Goal: Information Seeking & Learning: Understand process/instructions

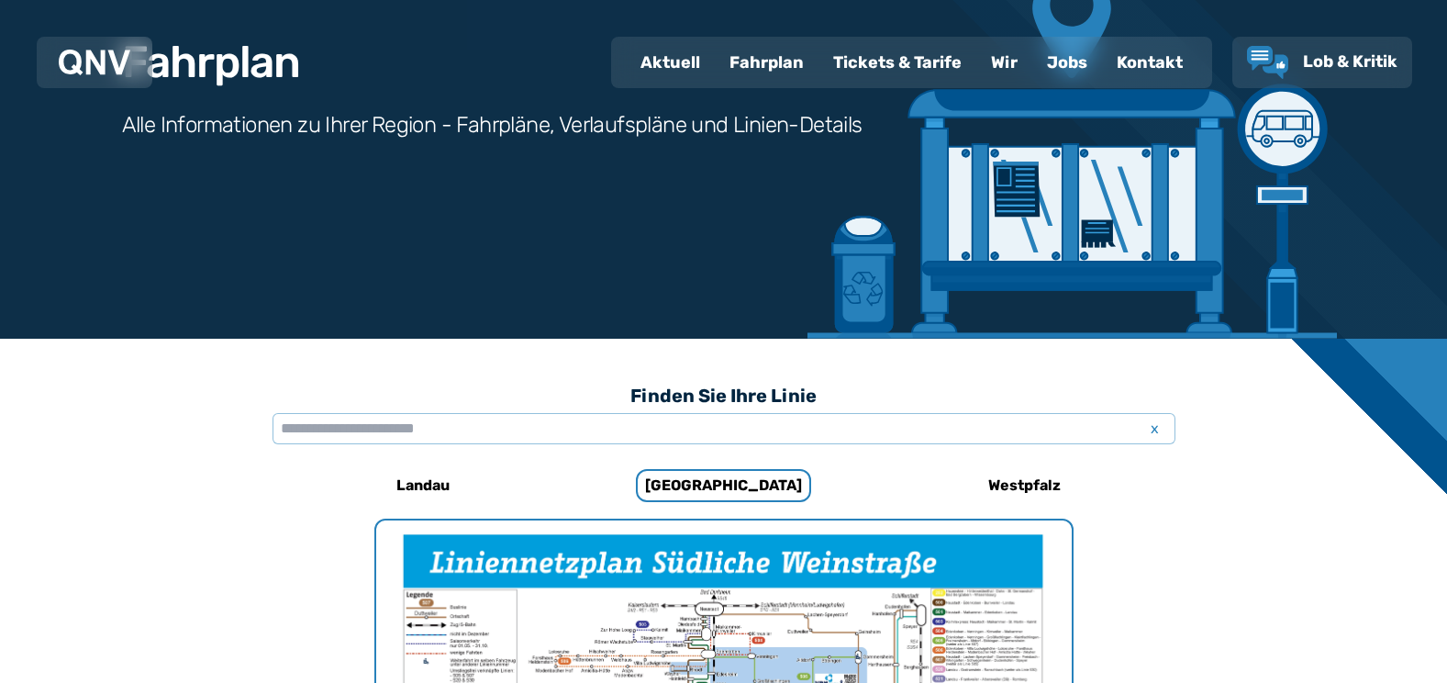
scroll to position [205, 0]
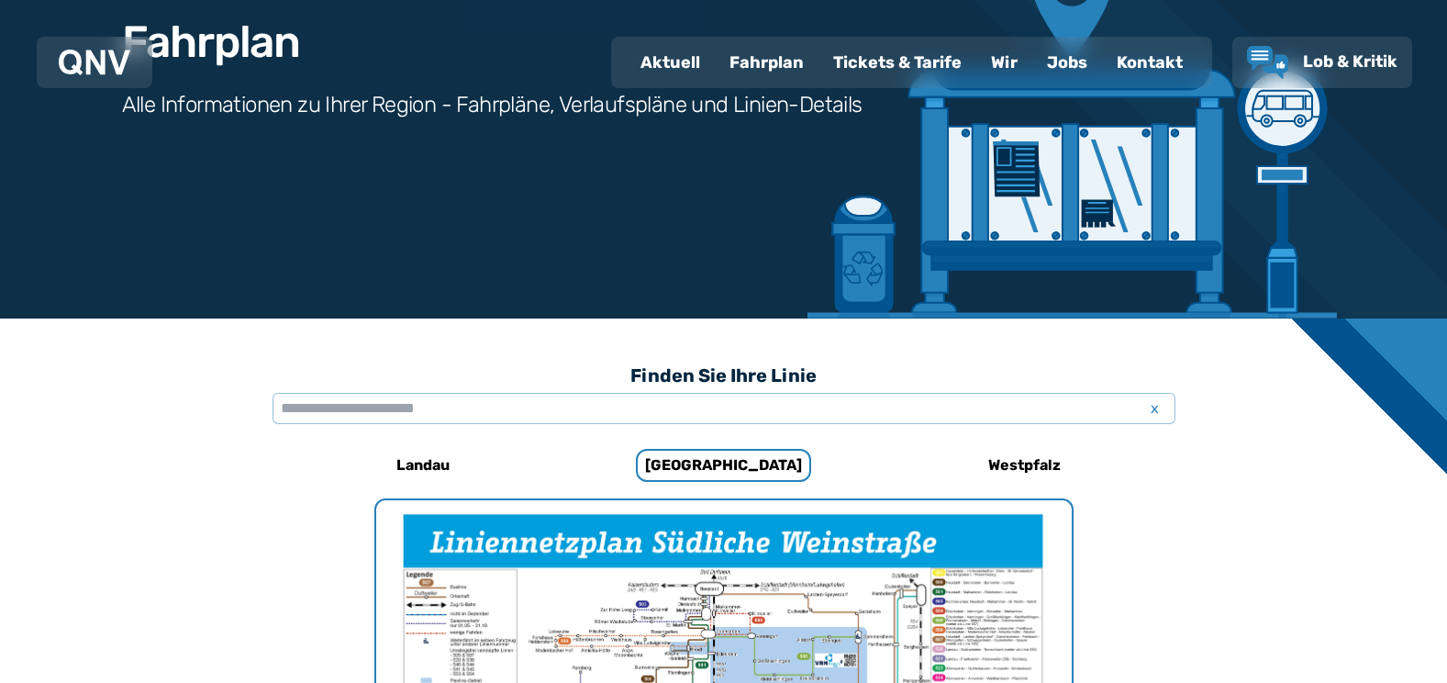
click at [784, 46] on div "Fahrplan" at bounding box center [767, 63] width 104 height 48
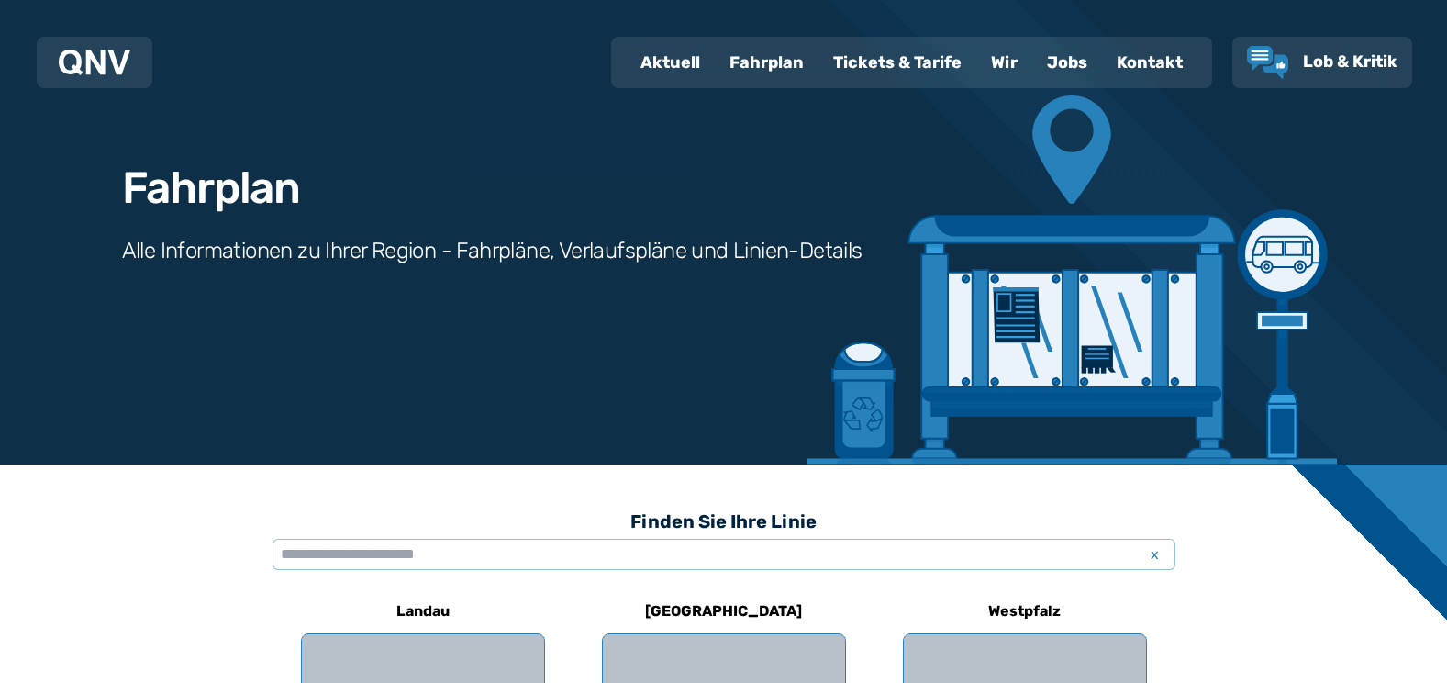
scroll to position [128, 0]
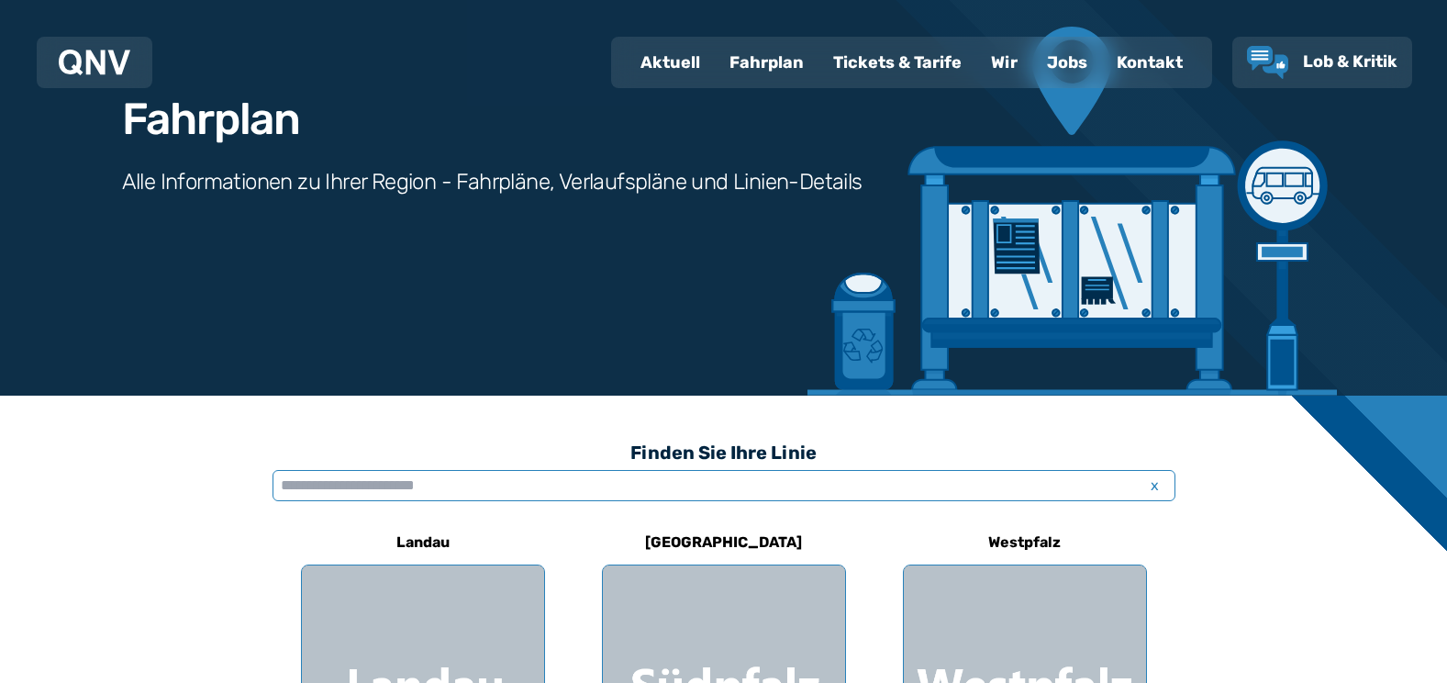
click at [480, 479] on input "text" at bounding box center [724, 485] width 903 height 31
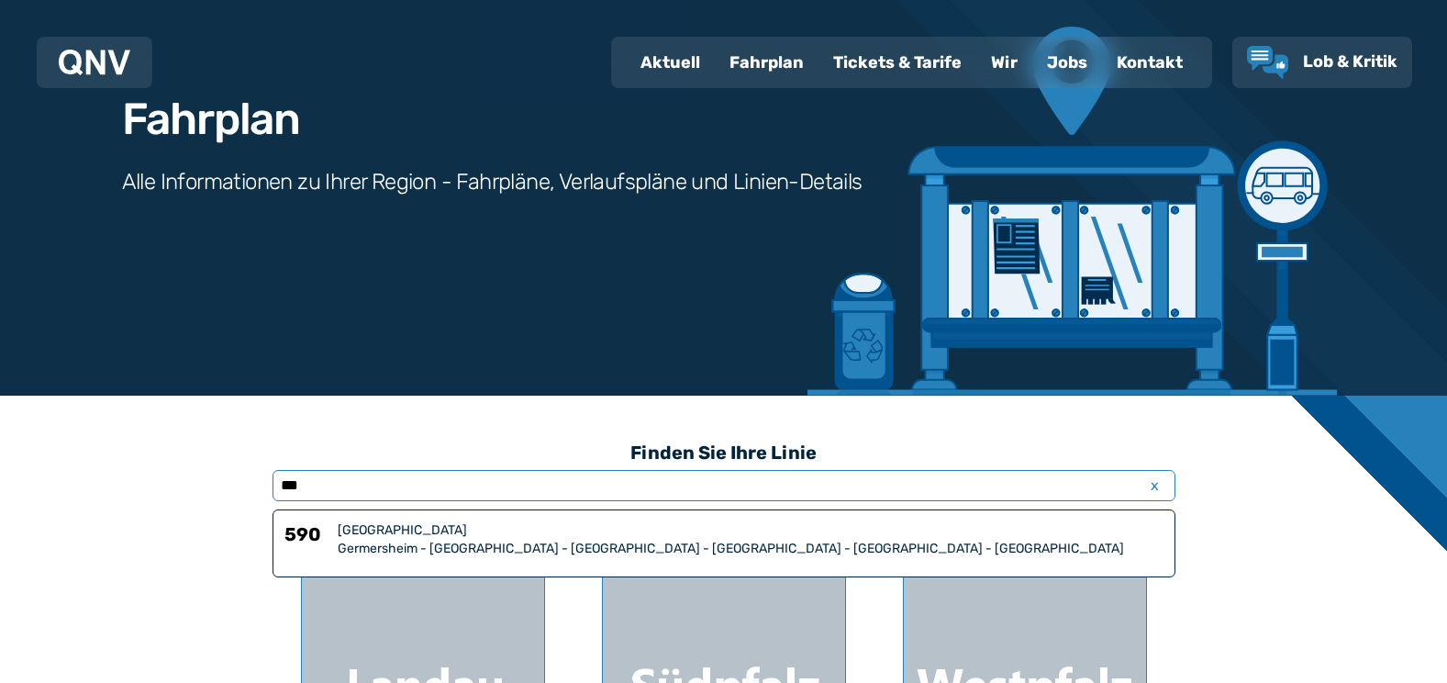
type input "***"
click at [356, 540] on div "Germersheim - [GEOGRAPHIC_DATA] - [GEOGRAPHIC_DATA] - [GEOGRAPHIC_DATA] - [GEOG…" at bounding box center [751, 549] width 826 height 18
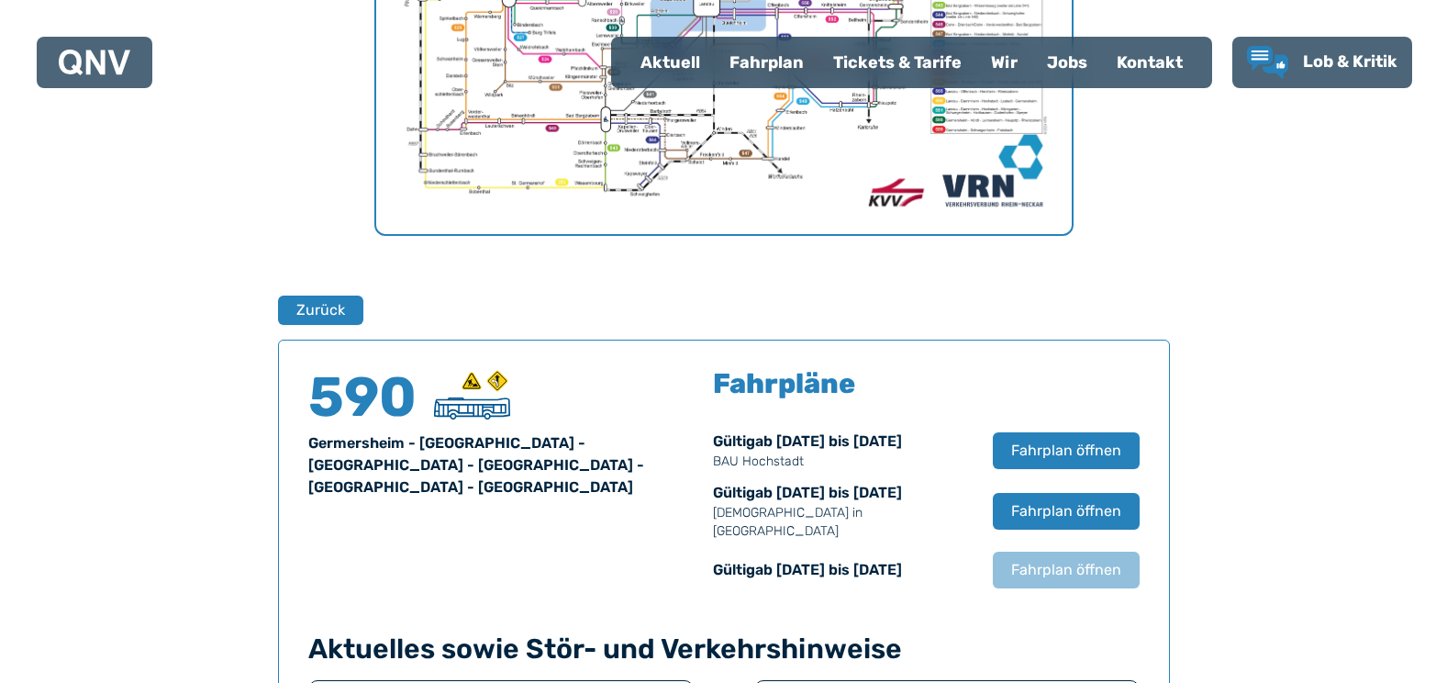
scroll to position [1050, 0]
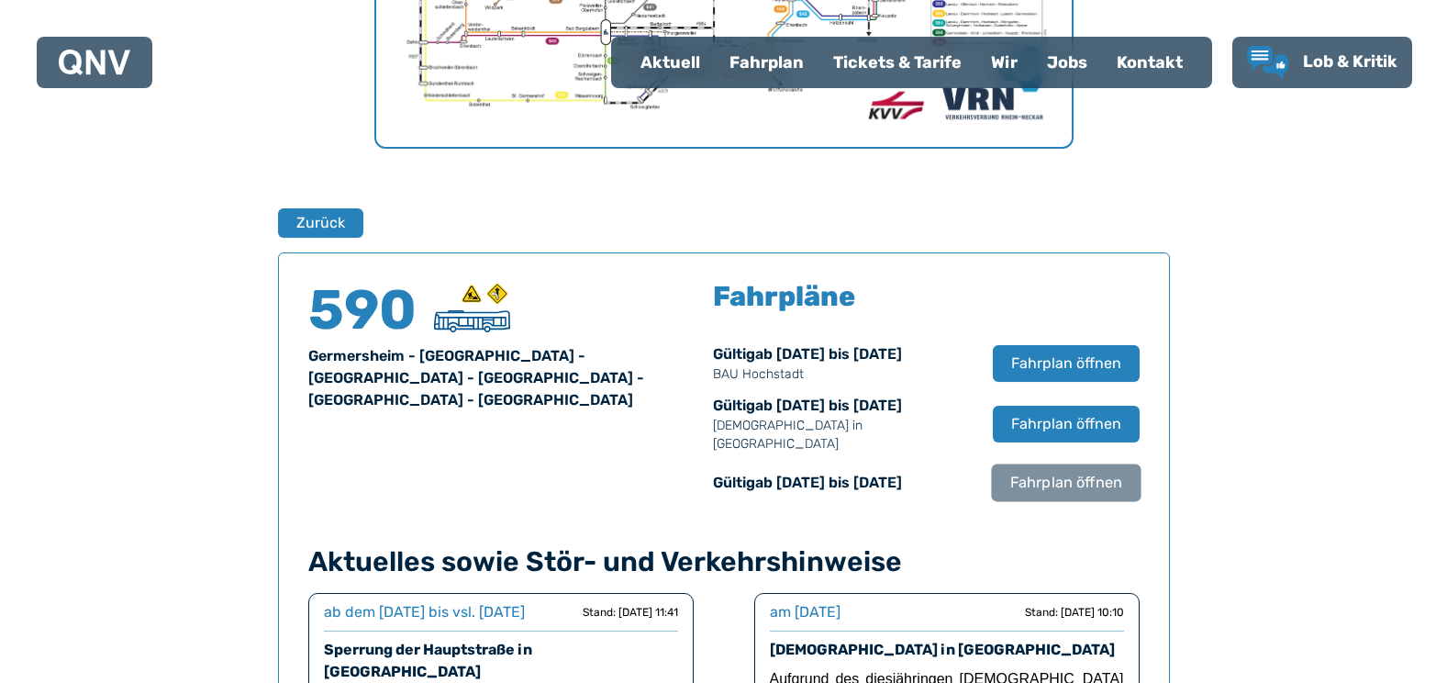
click at [1056, 472] on span "Fahrplan öffnen" at bounding box center [1066, 483] width 112 height 22
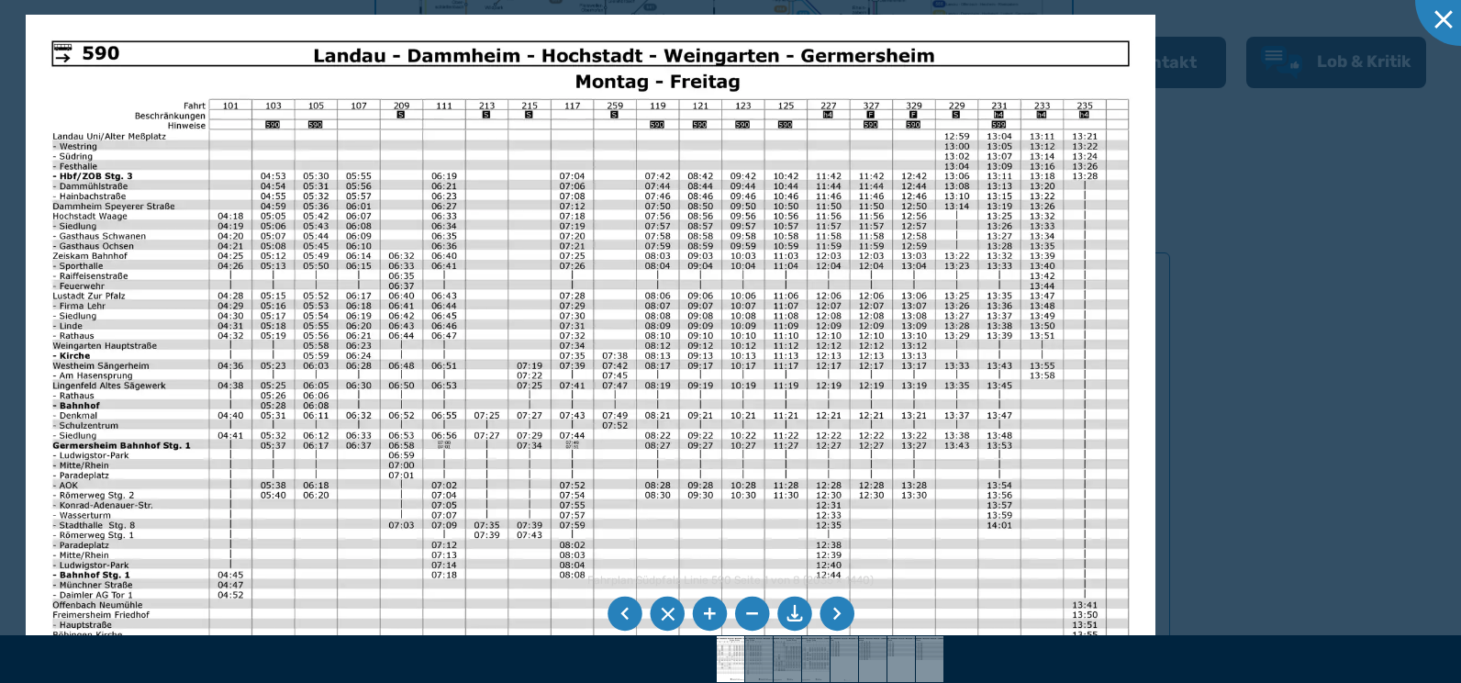
click at [411, 277] on img at bounding box center [591, 414] width 1130 height 799
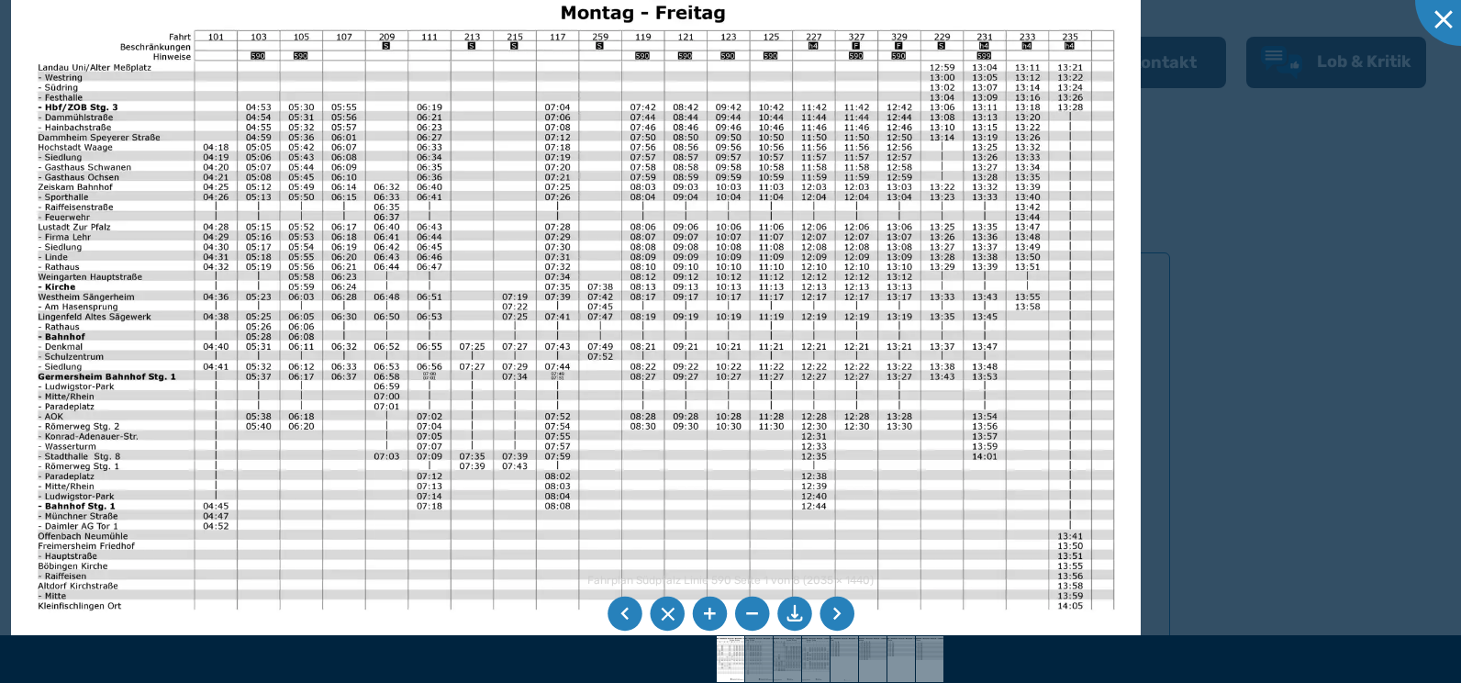
click at [281, 394] on img at bounding box center [576, 345] width 1130 height 799
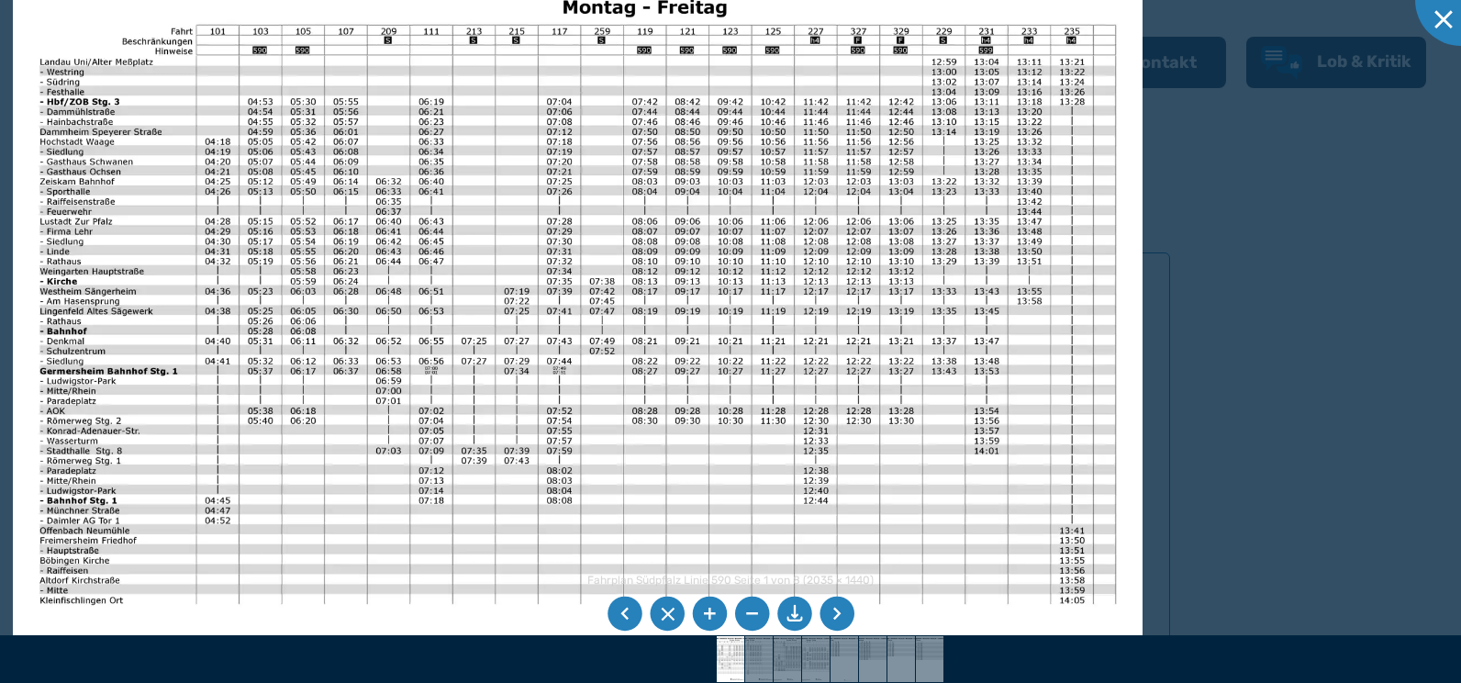
click at [924, 504] on img at bounding box center [578, 339] width 1130 height 799
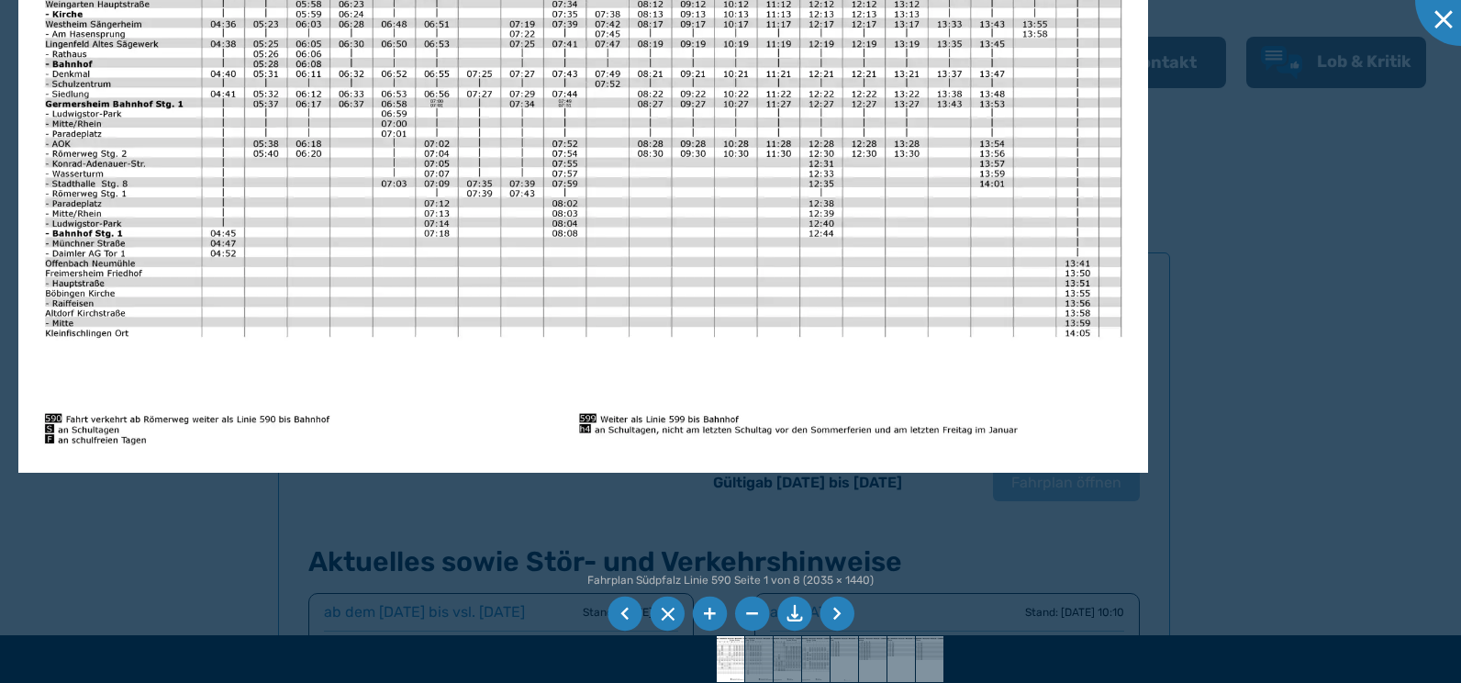
click at [1445, 17] on div at bounding box center [1461, 0] width 92 height 92
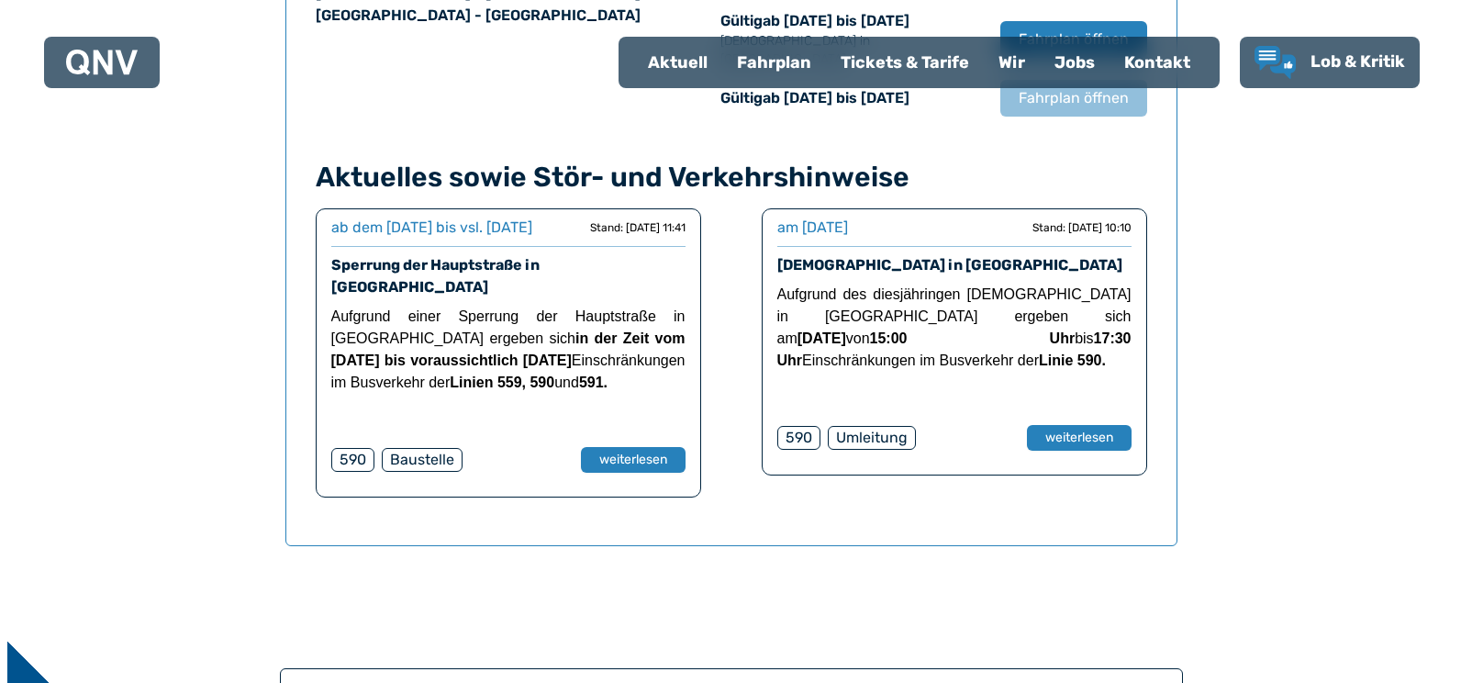
scroll to position [1308, 0]
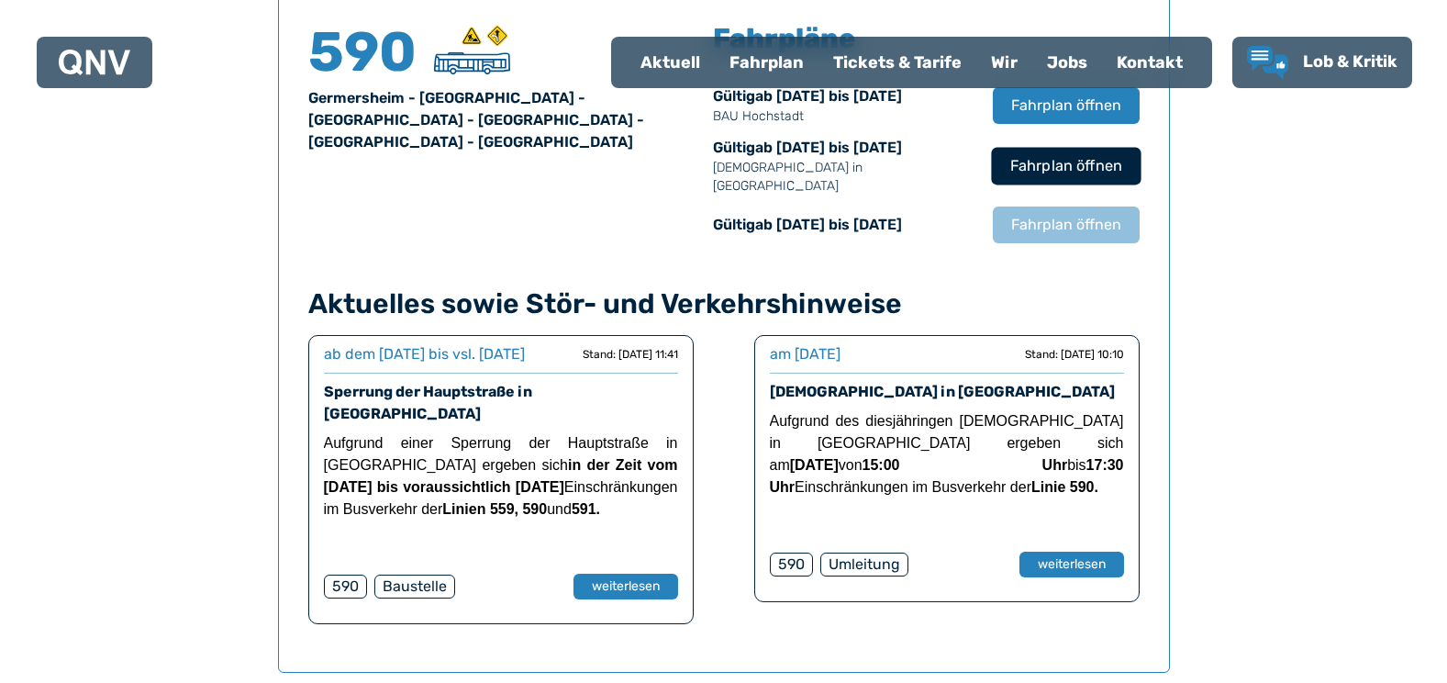
click at [1067, 171] on button "Fahrplan öffnen" at bounding box center [1066, 166] width 150 height 38
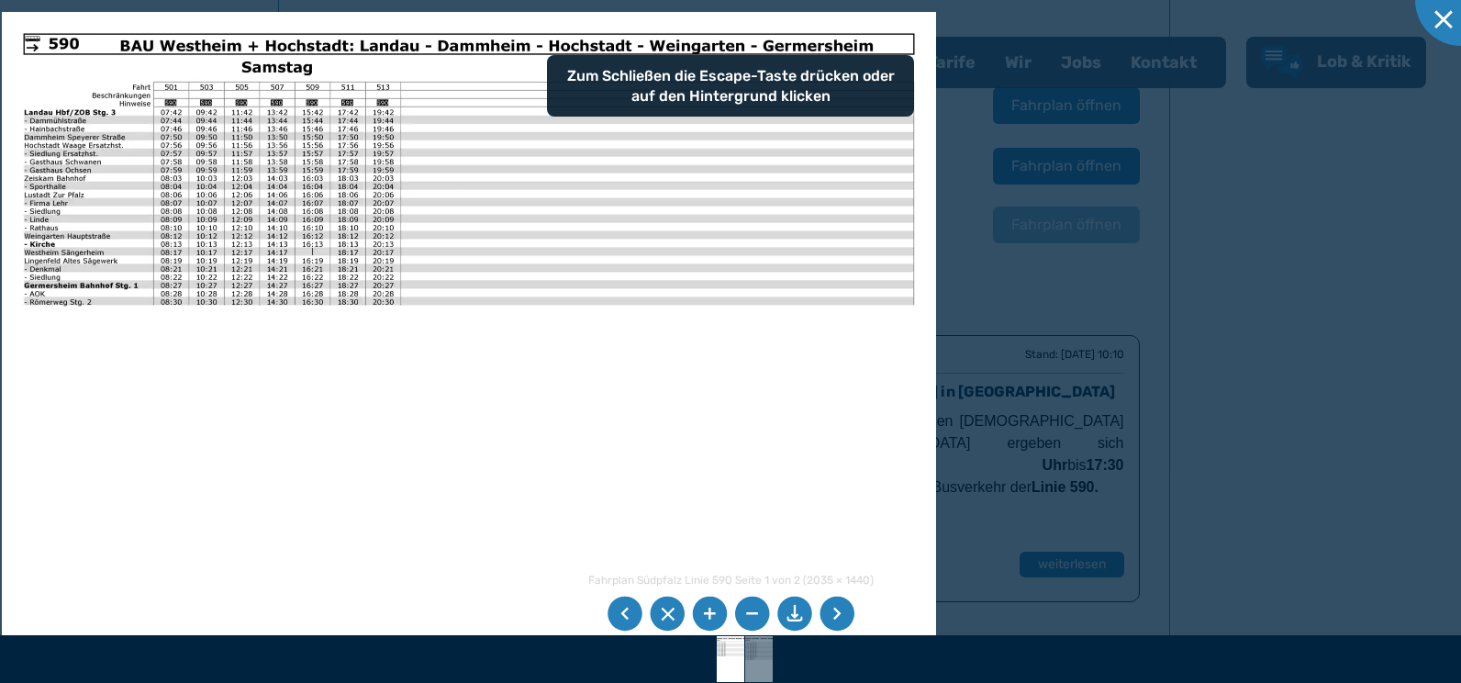
click at [946, 74] on div at bounding box center [730, 341] width 1461 height 683
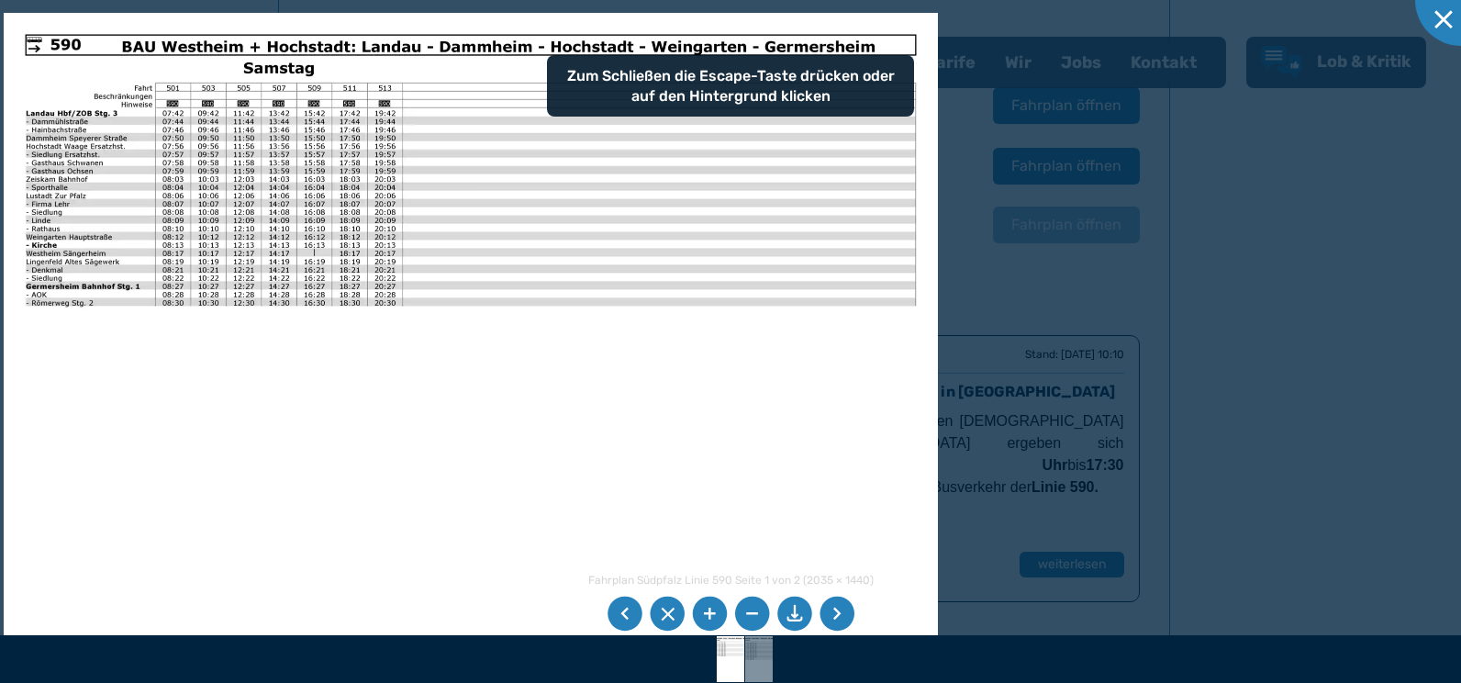
click at [900, 88] on img at bounding box center [471, 343] width 934 height 661
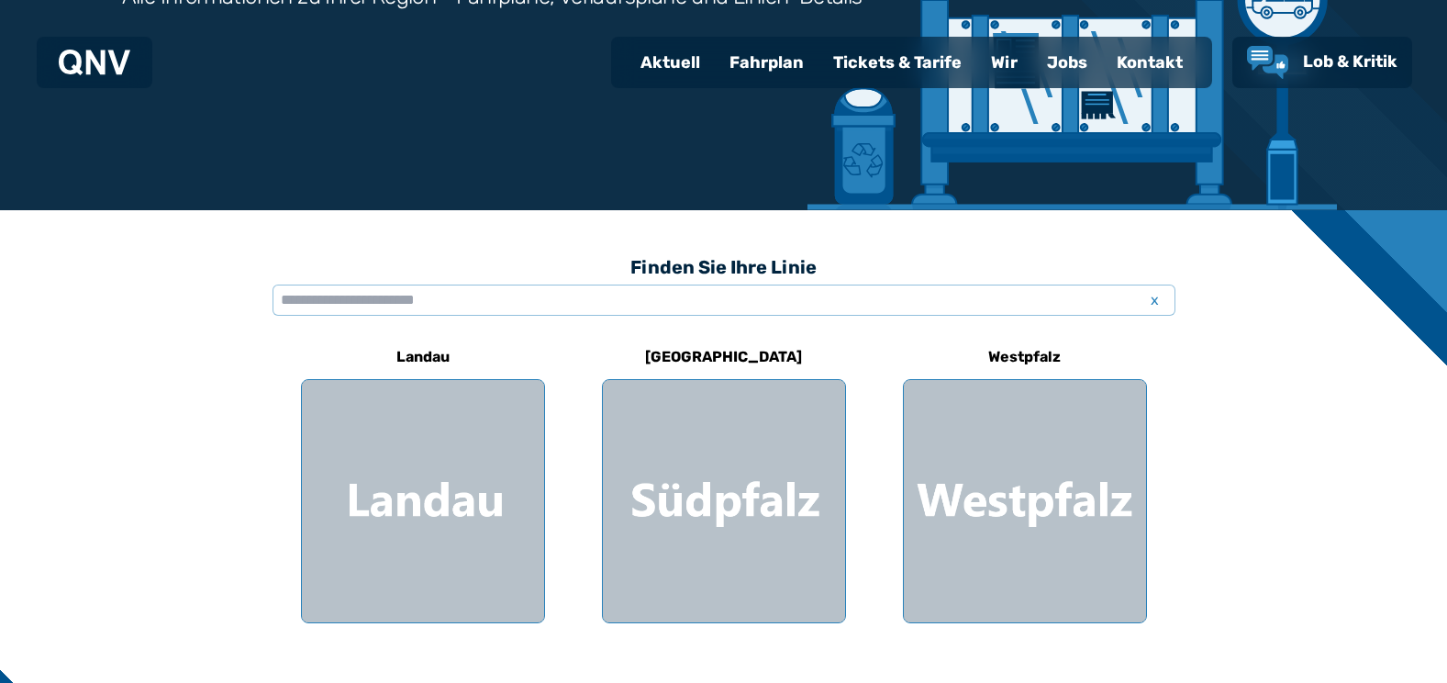
scroll to position [453, 0]
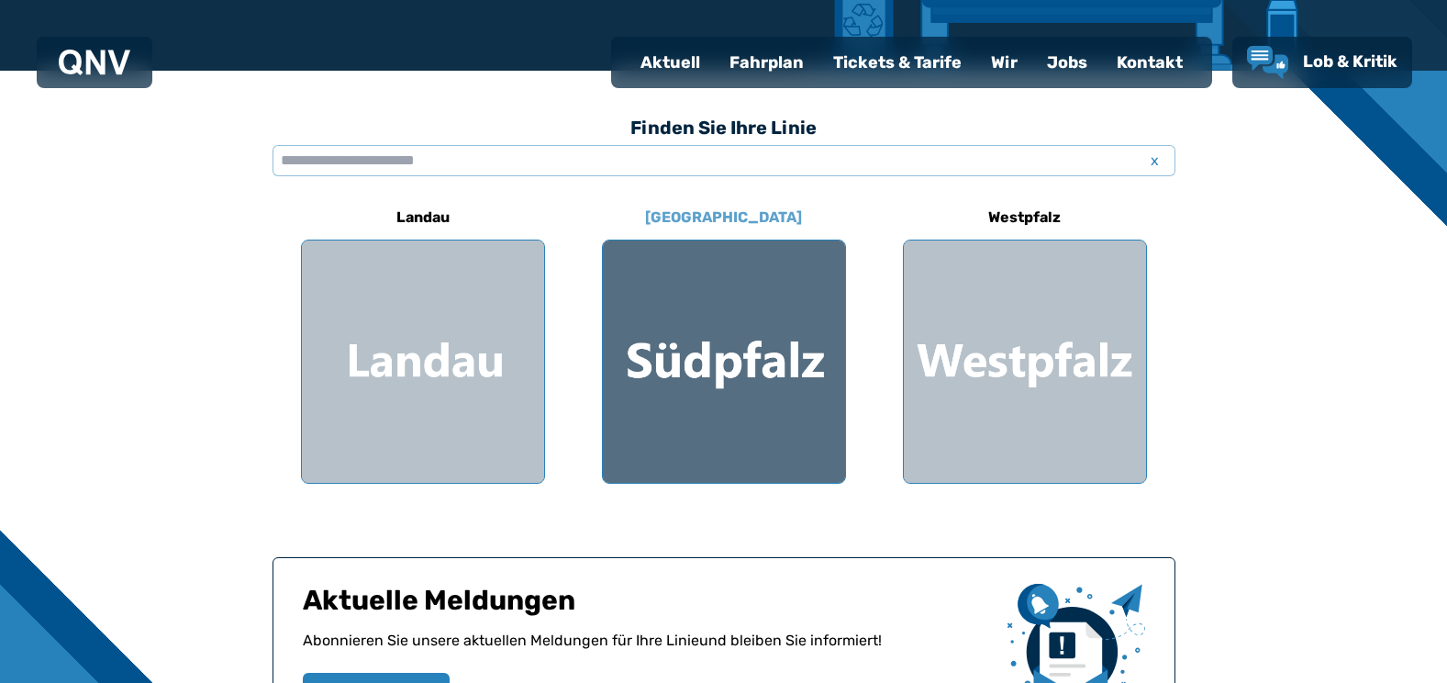
click at [739, 343] on div at bounding box center [724, 361] width 242 height 242
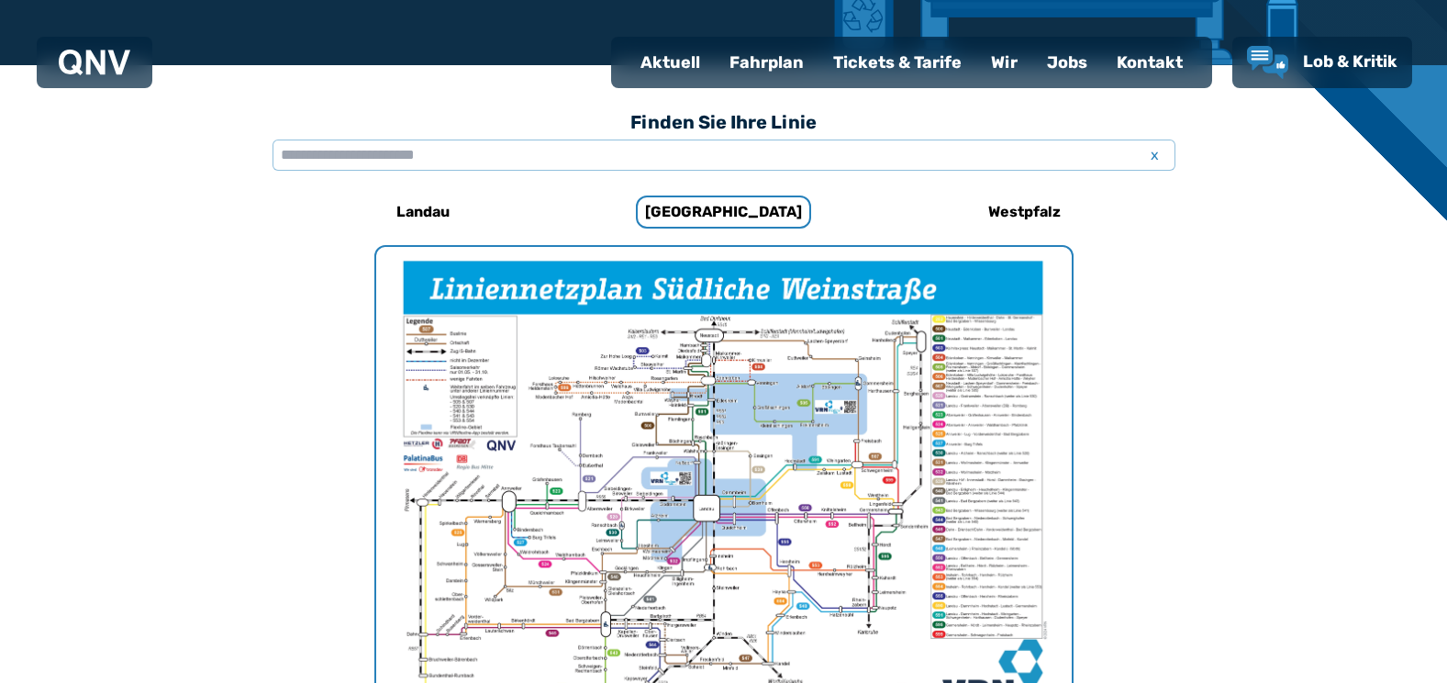
scroll to position [382, 0]
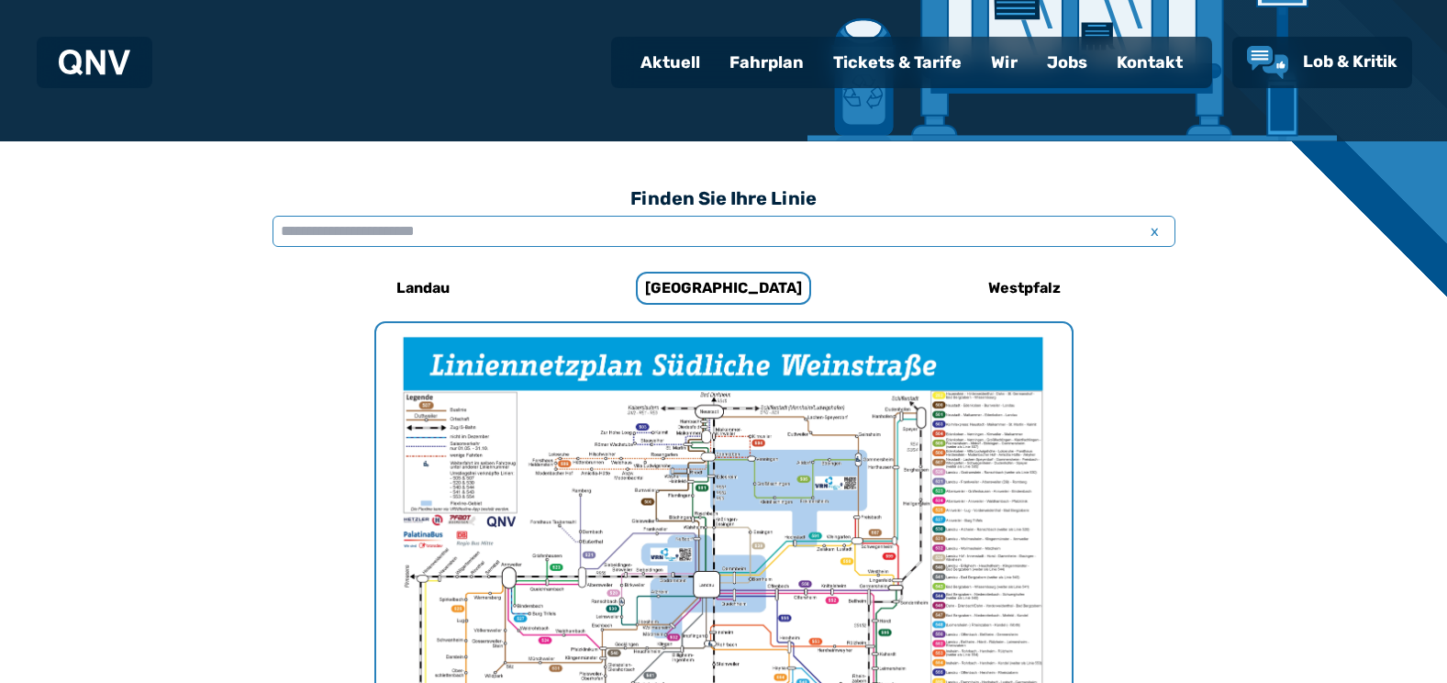
click at [521, 227] on input "text" at bounding box center [724, 231] width 903 height 31
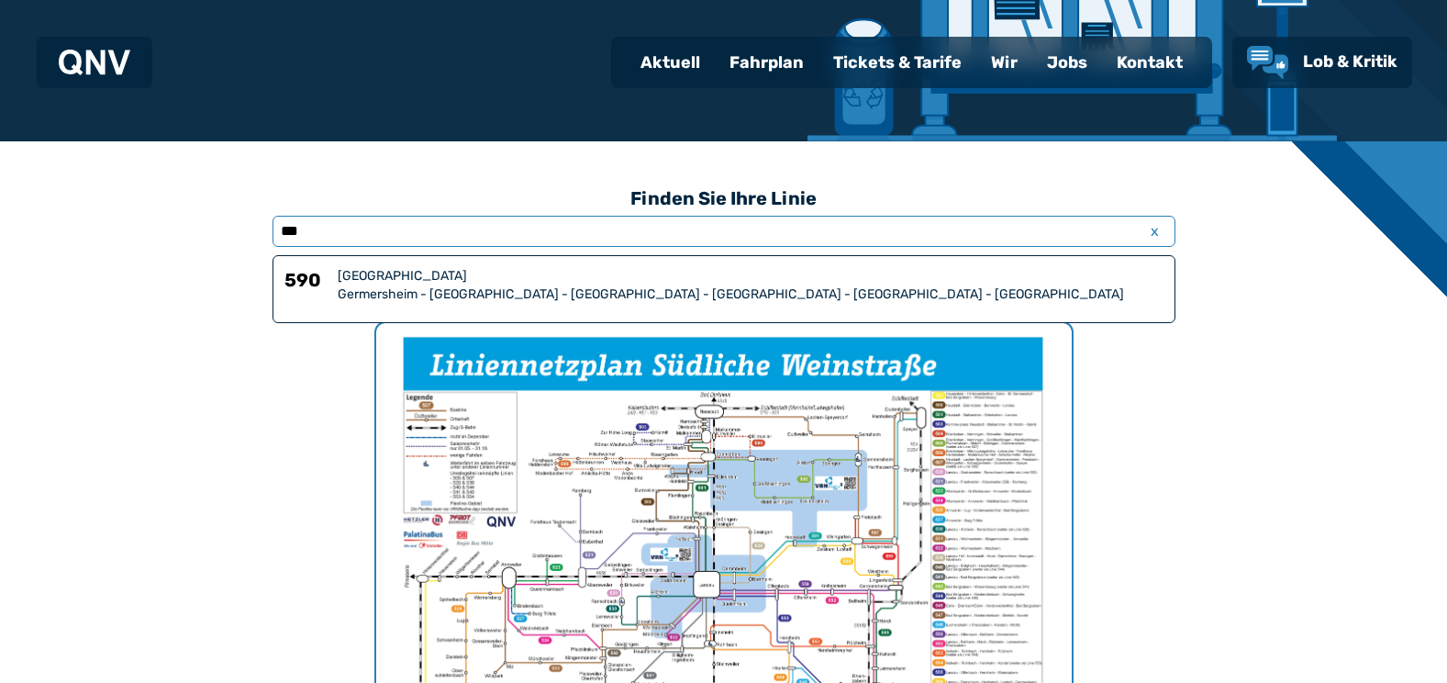
type input "***"
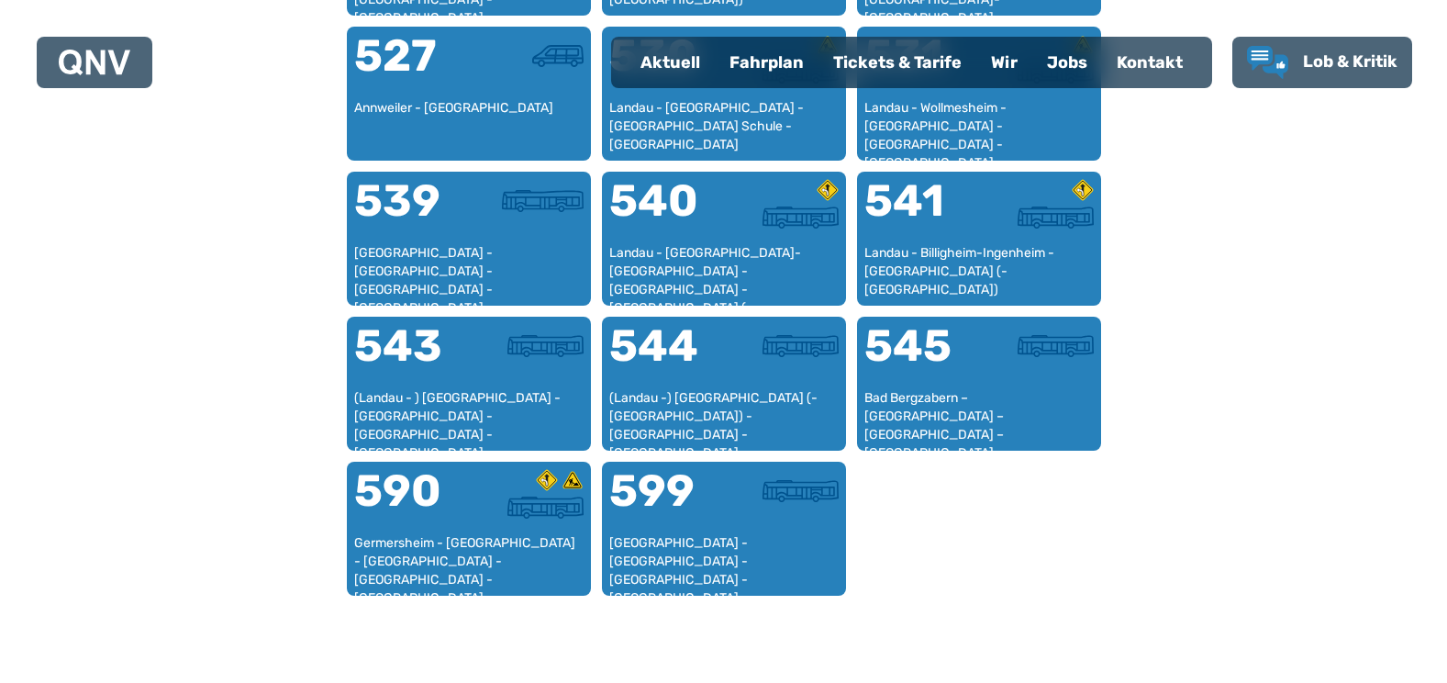
scroll to position [1732, 0]
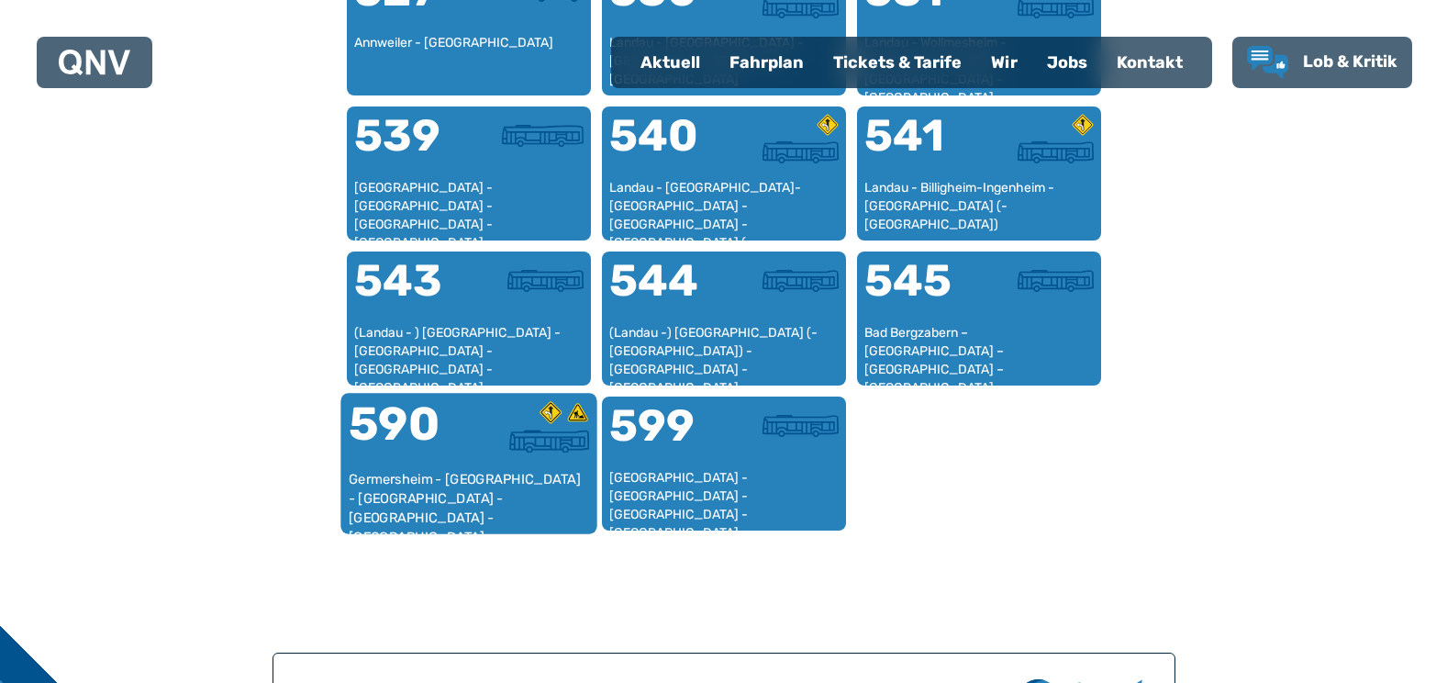
click at [430, 422] on div "590" at bounding box center [408, 435] width 120 height 69
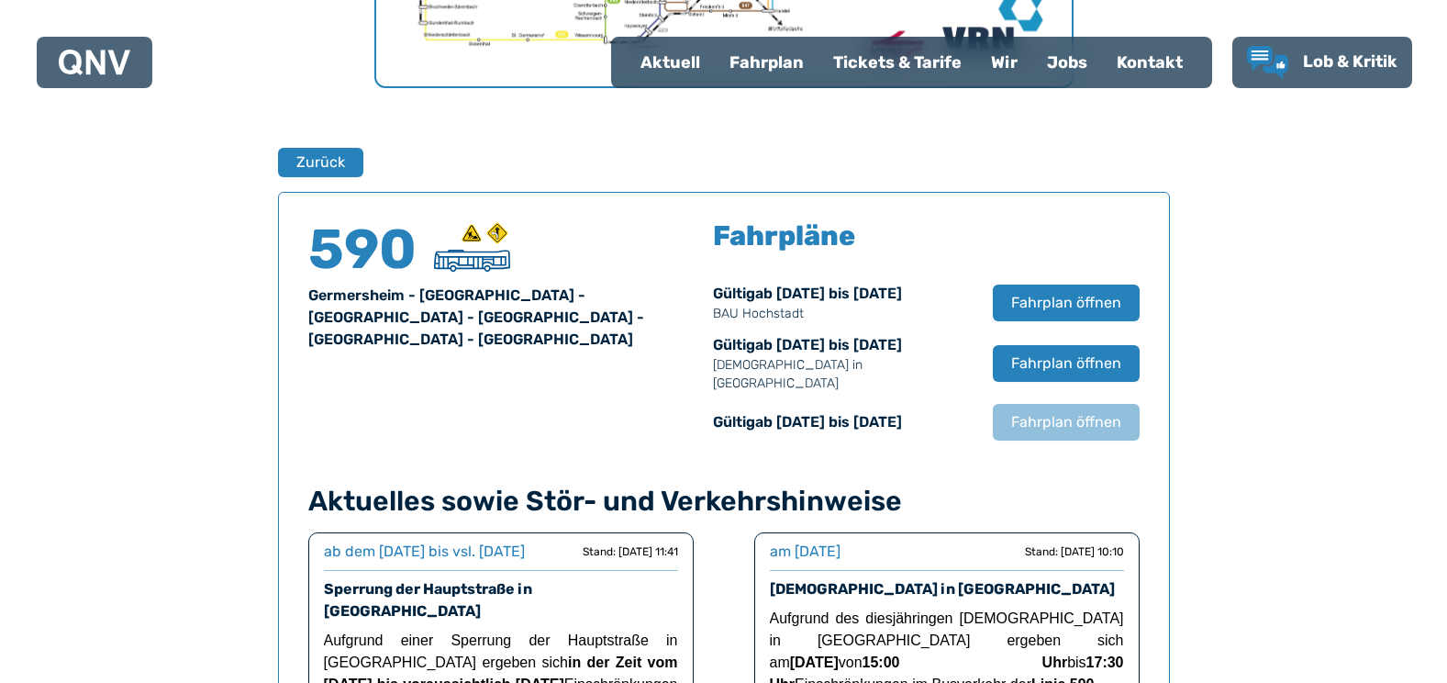
scroll to position [1210, 0]
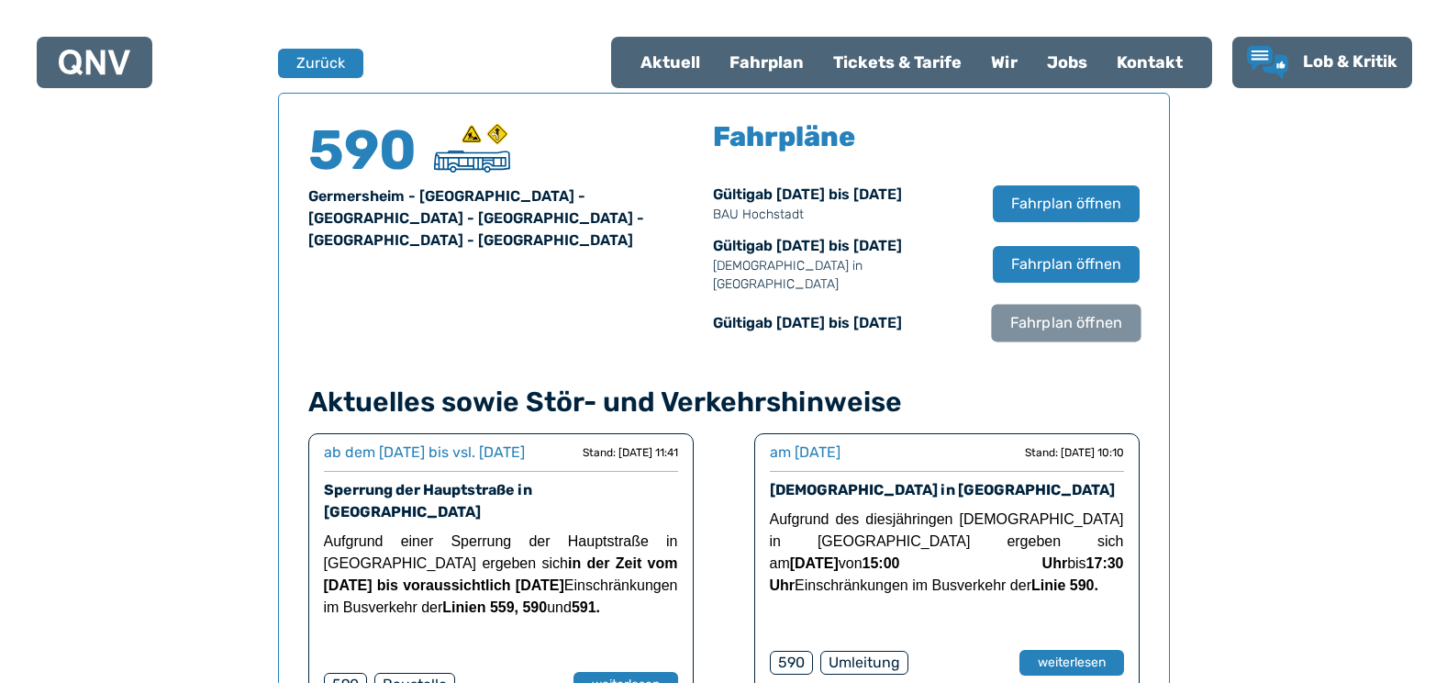
click at [1055, 312] on span "Fahrplan öffnen" at bounding box center [1066, 323] width 112 height 22
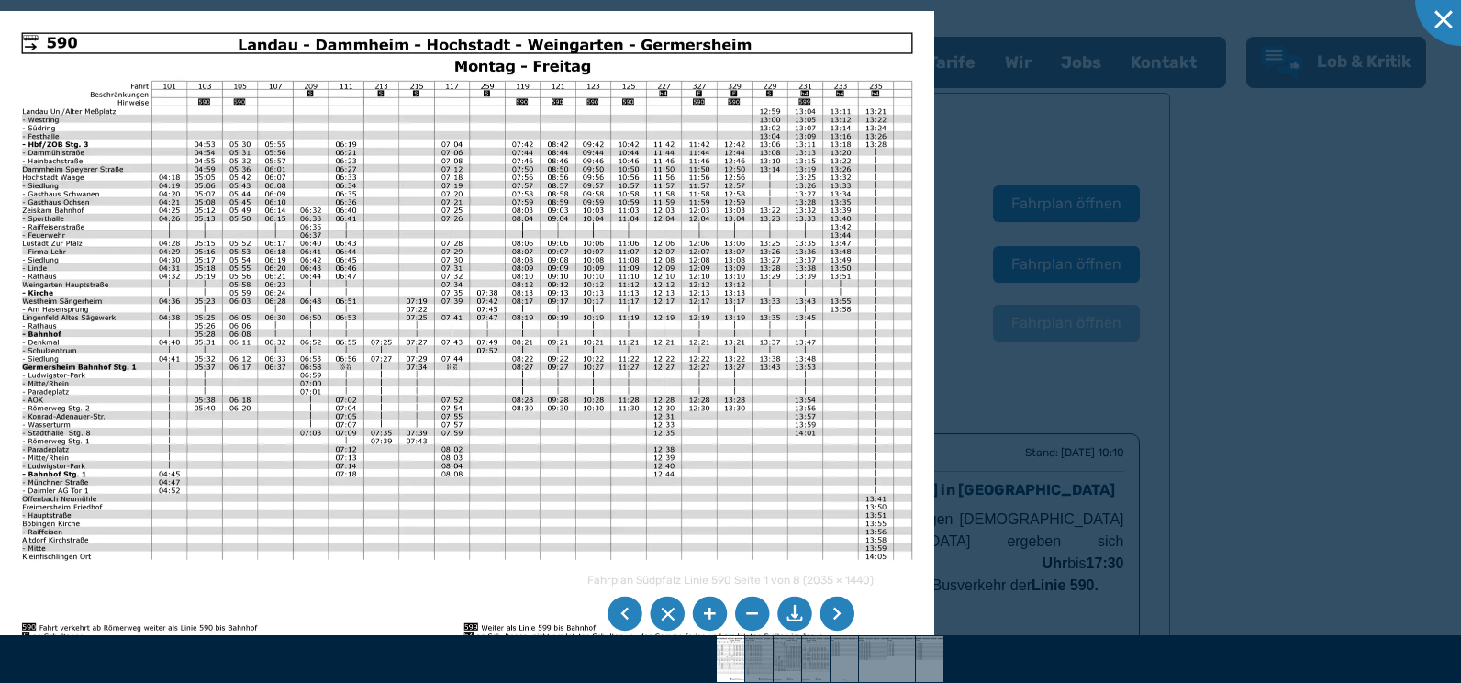
click at [636, 620] on li at bounding box center [625, 614] width 35 height 35
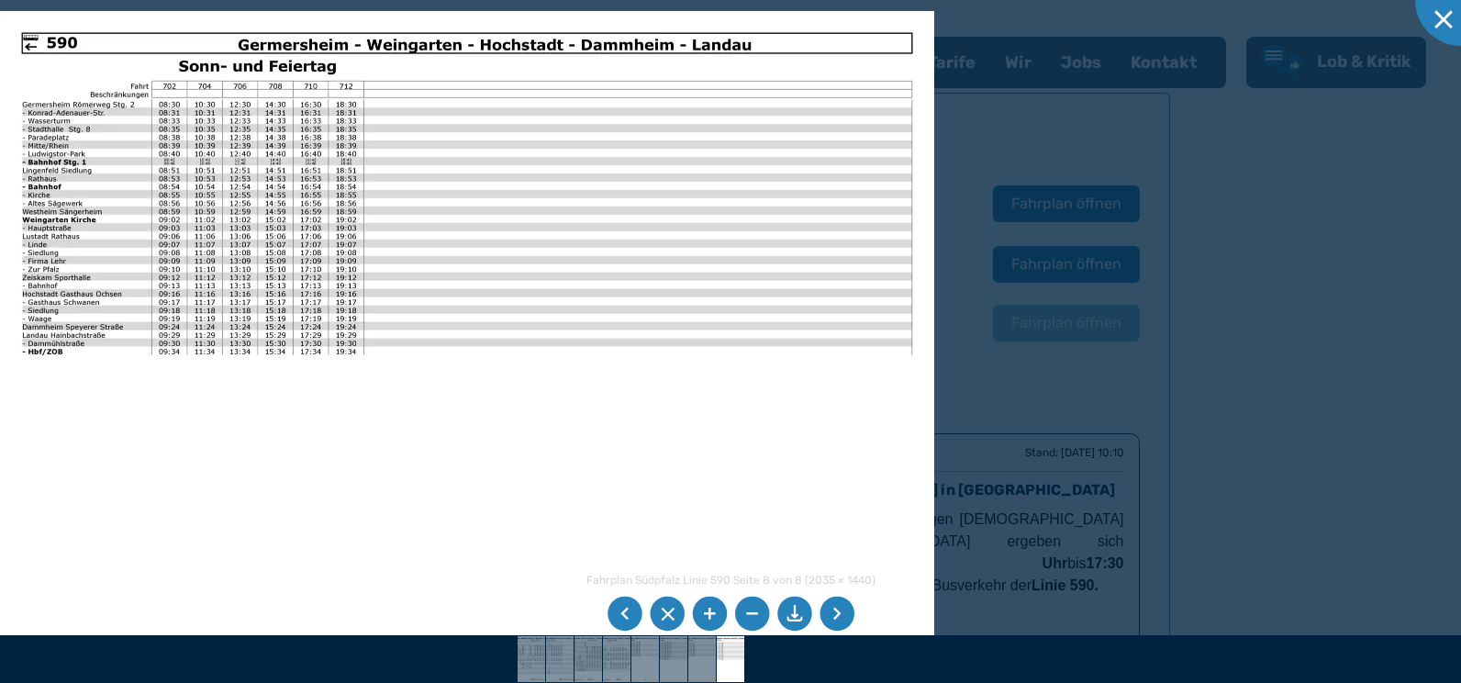
click at [1092, 562] on div at bounding box center [730, 341] width 1461 height 683
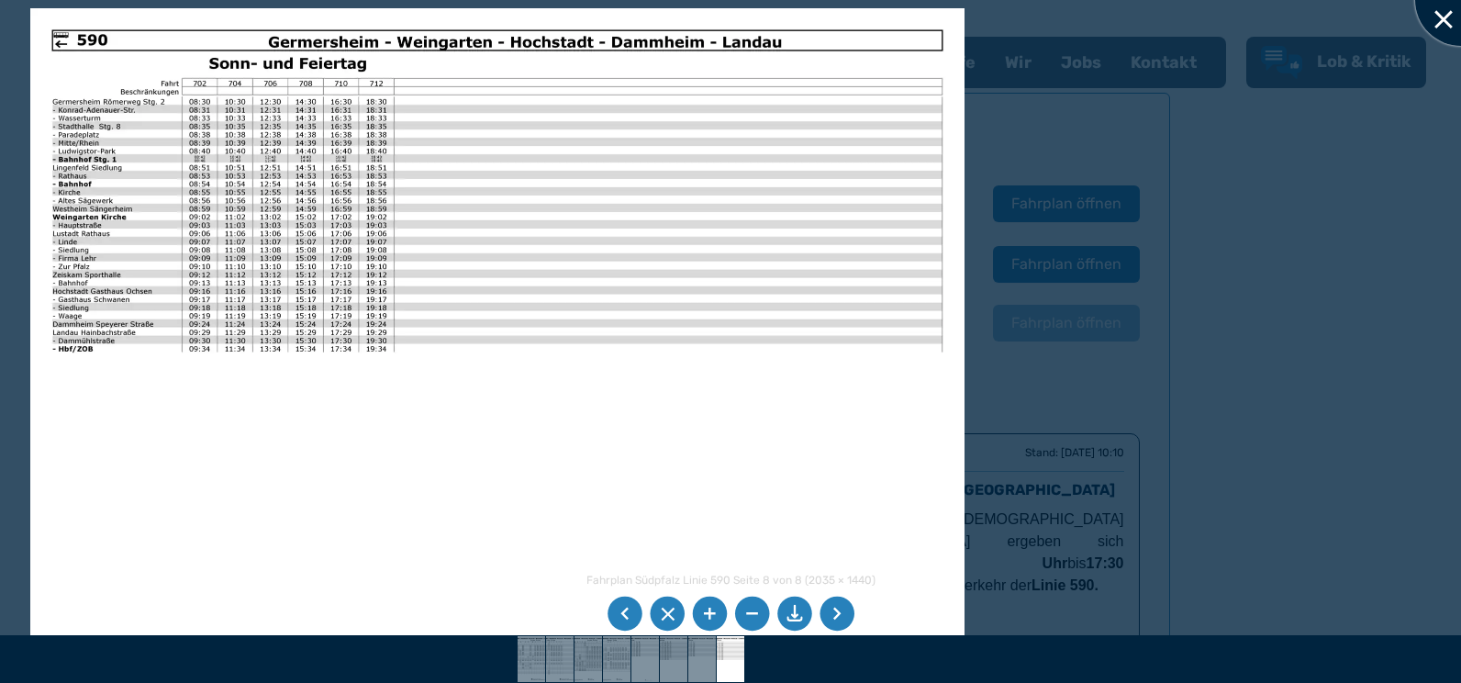
click at [1447, 5] on div at bounding box center [1461, 0] width 92 height 92
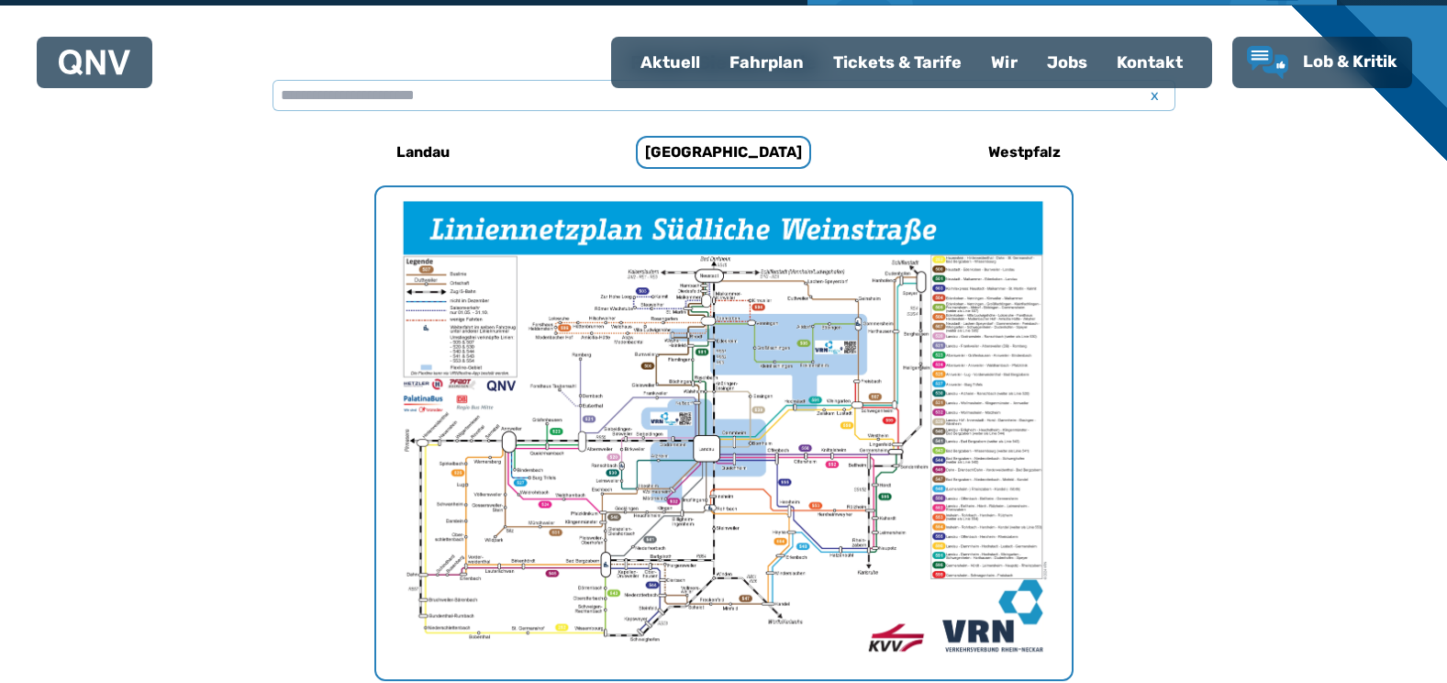
scroll to position [521, 0]
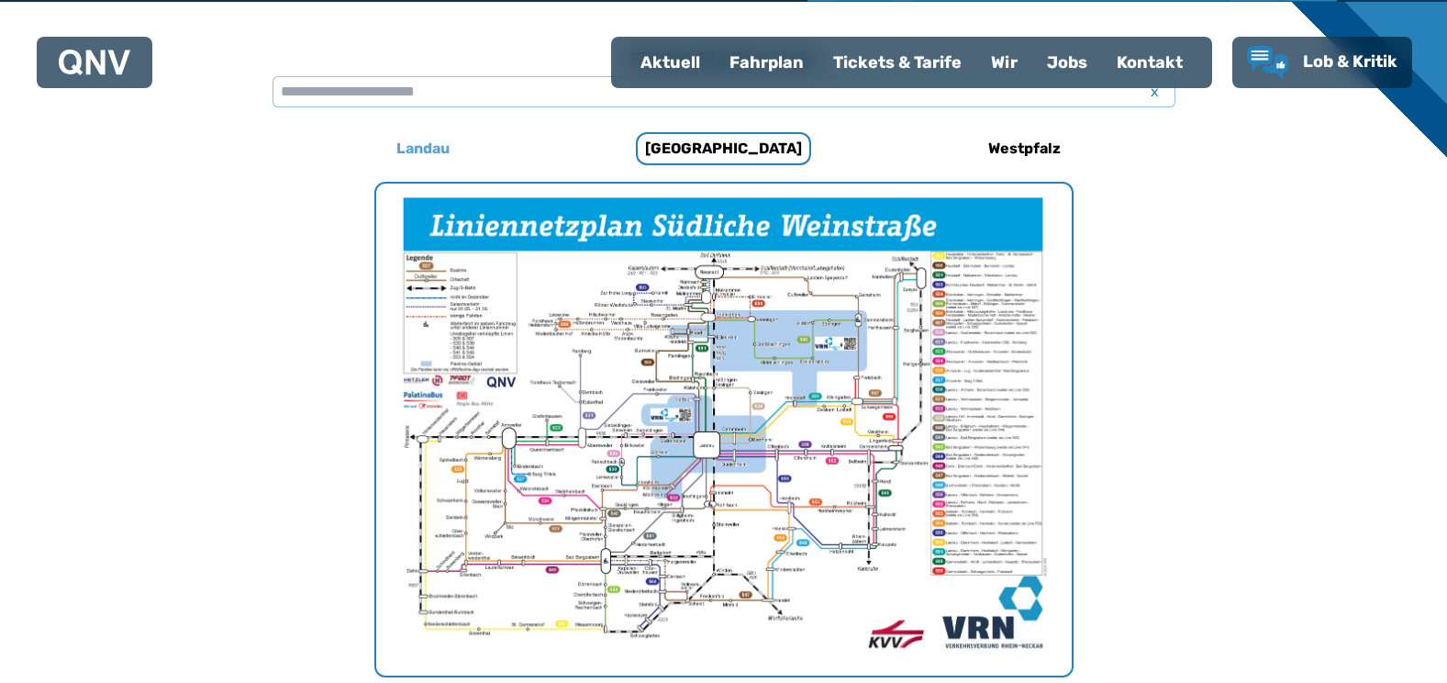
click at [436, 155] on h6 "Landau" at bounding box center [423, 148] width 68 height 29
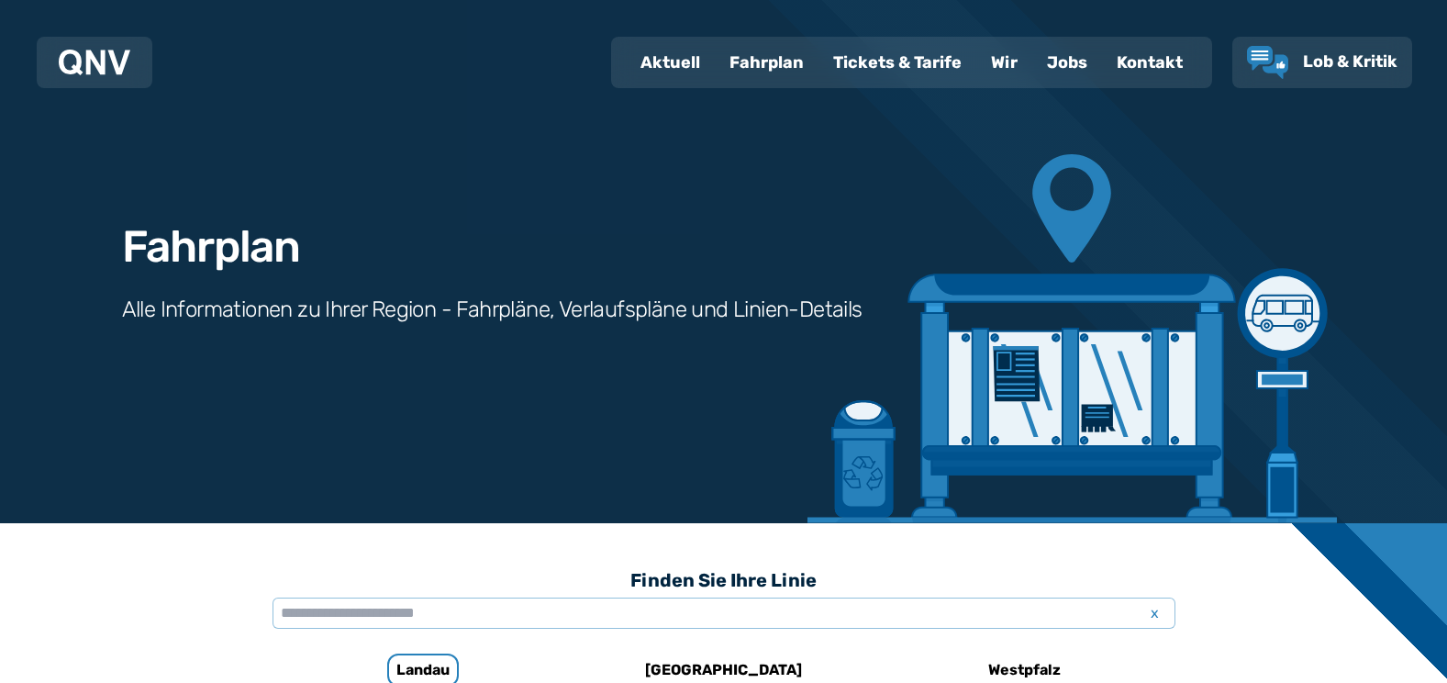
click at [777, 67] on div "Fahrplan" at bounding box center [767, 63] width 104 height 48
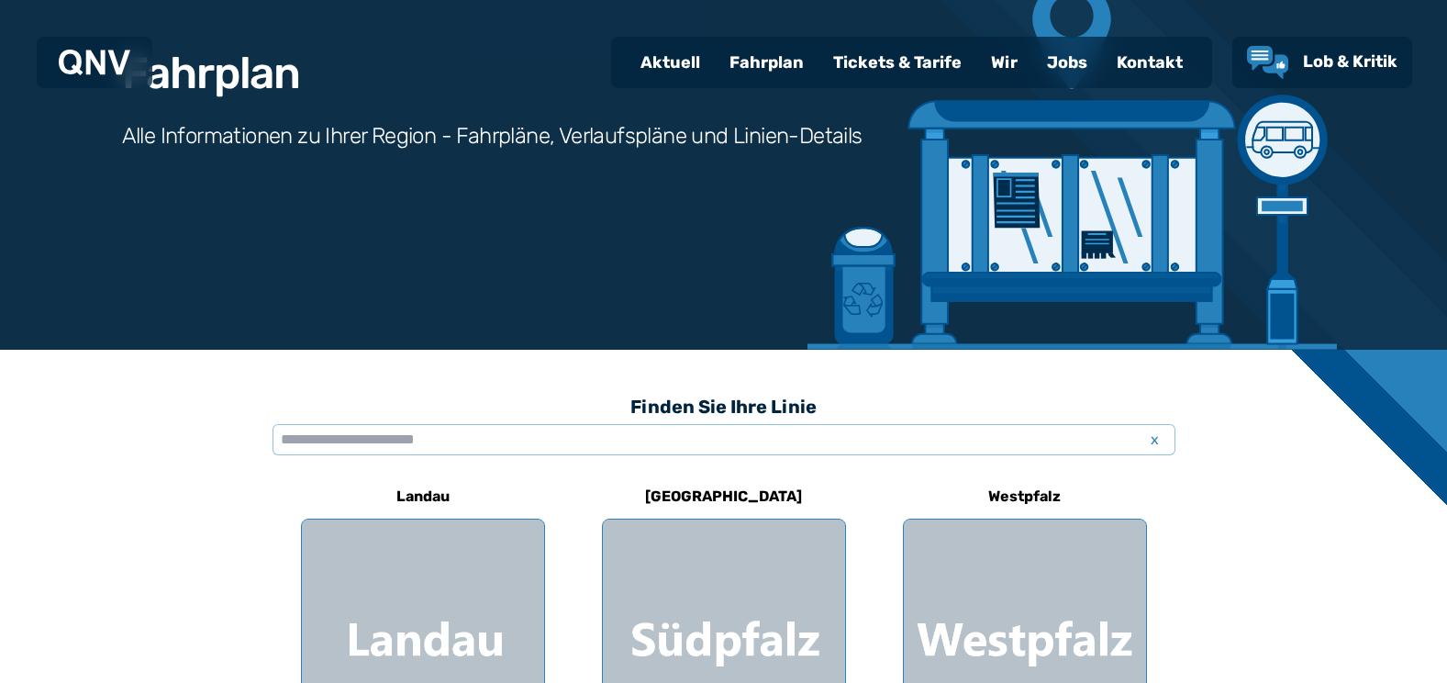
scroll to position [384, 0]
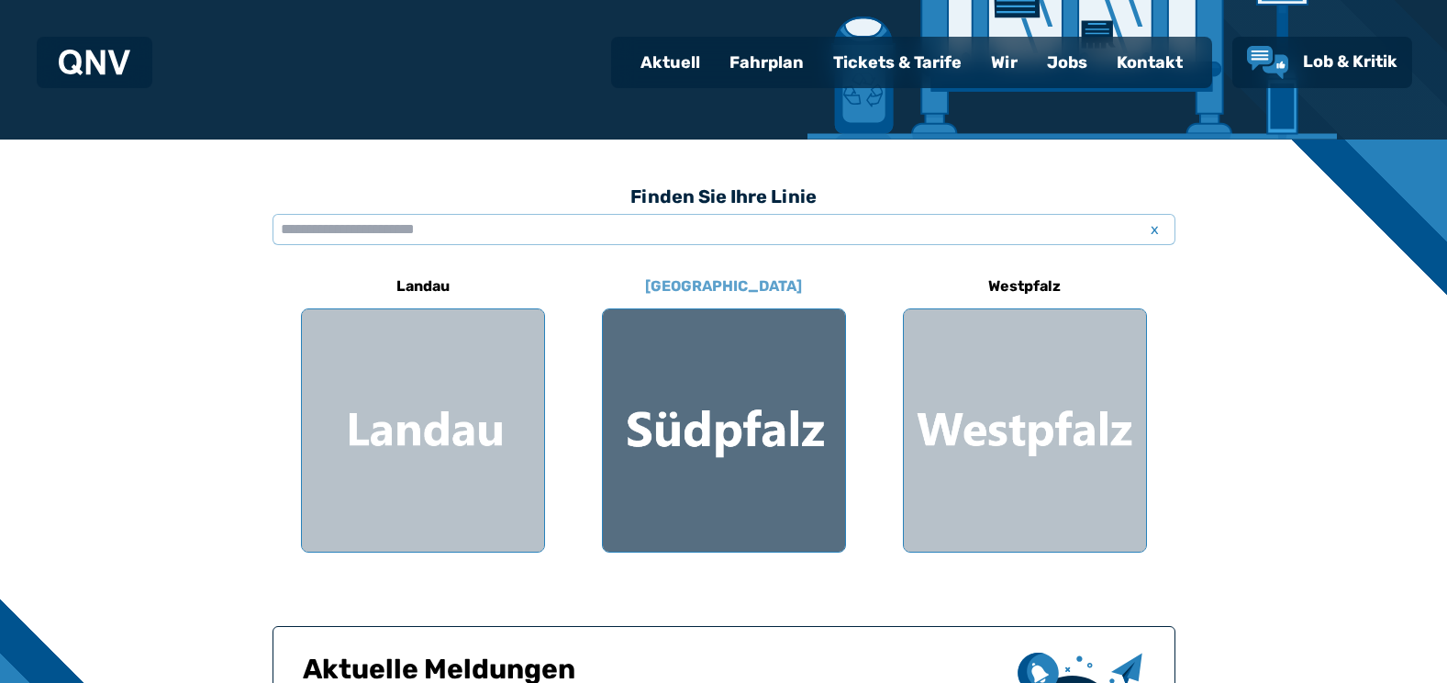
click at [671, 433] on div at bounding box center [724, 430] width 242 height 242
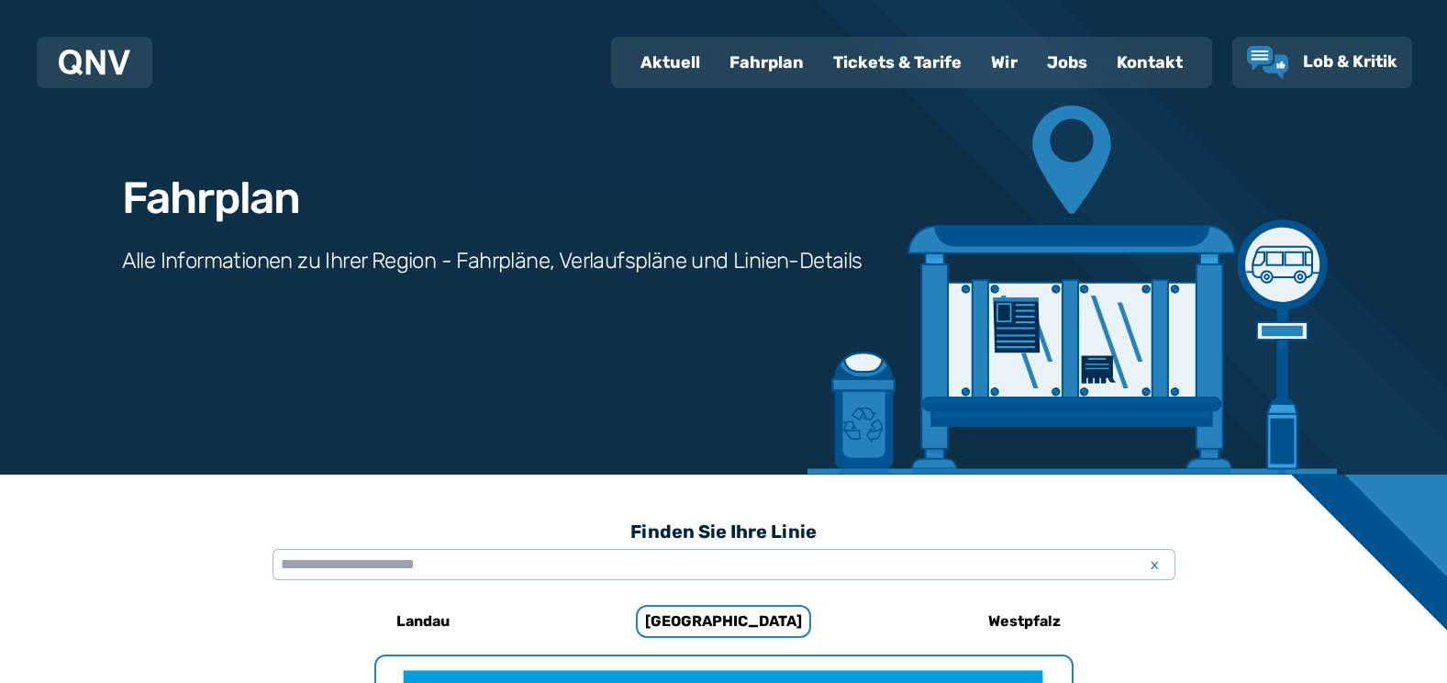
scroll to position [15, 0]
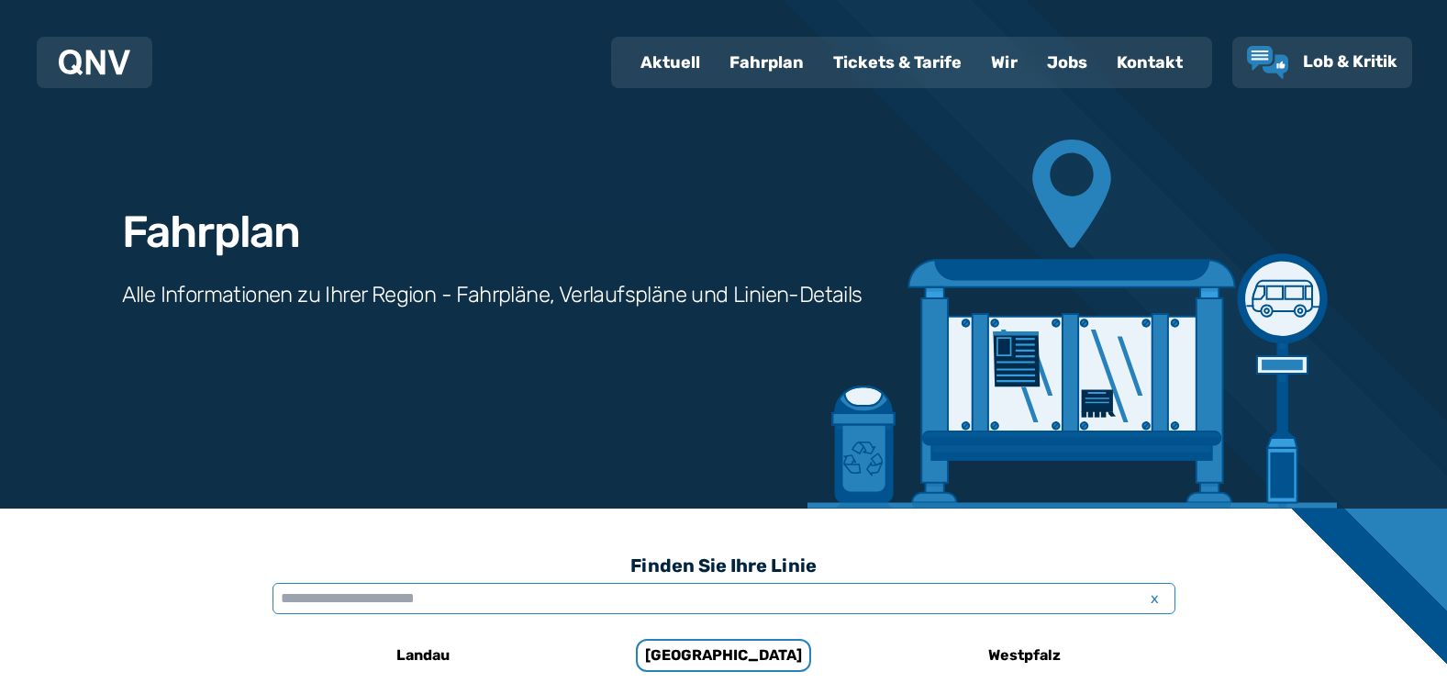
click at [496, 605] on input "text" at bounding box center [724, 598] width 903 height 31
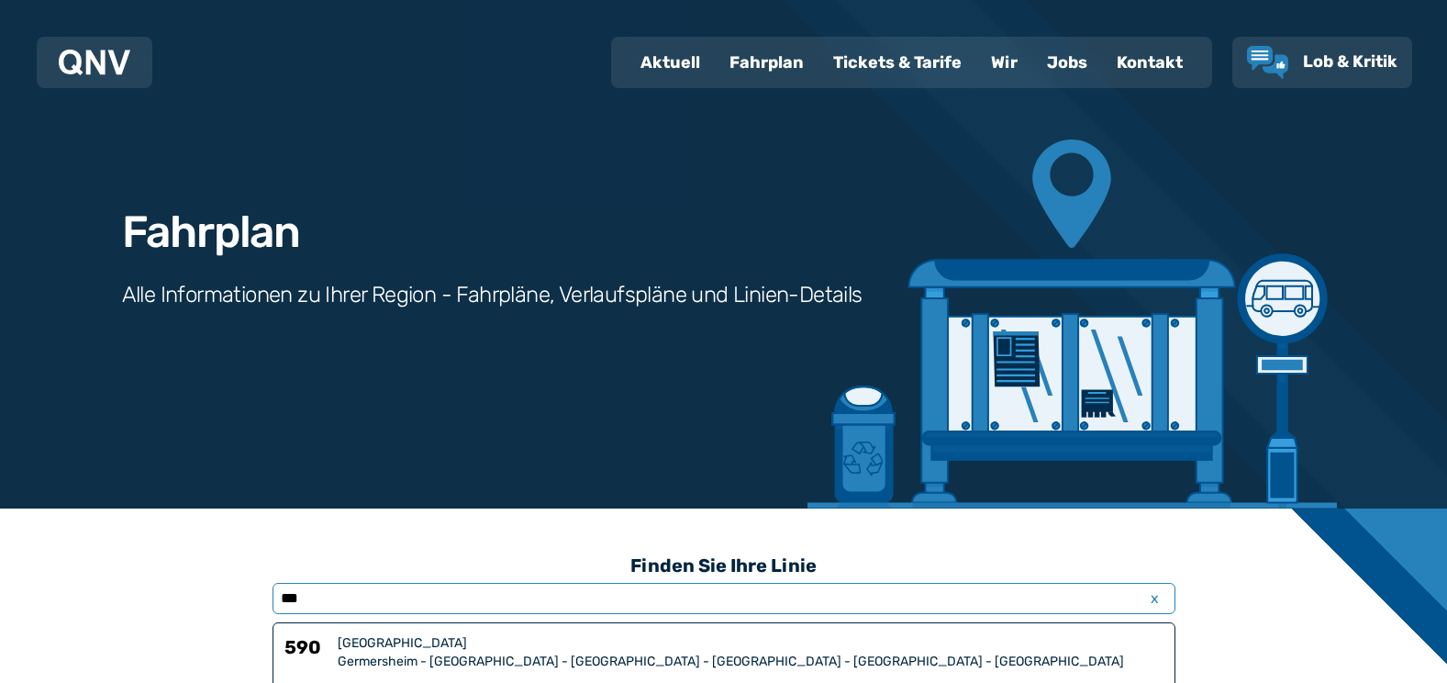
type input "***"
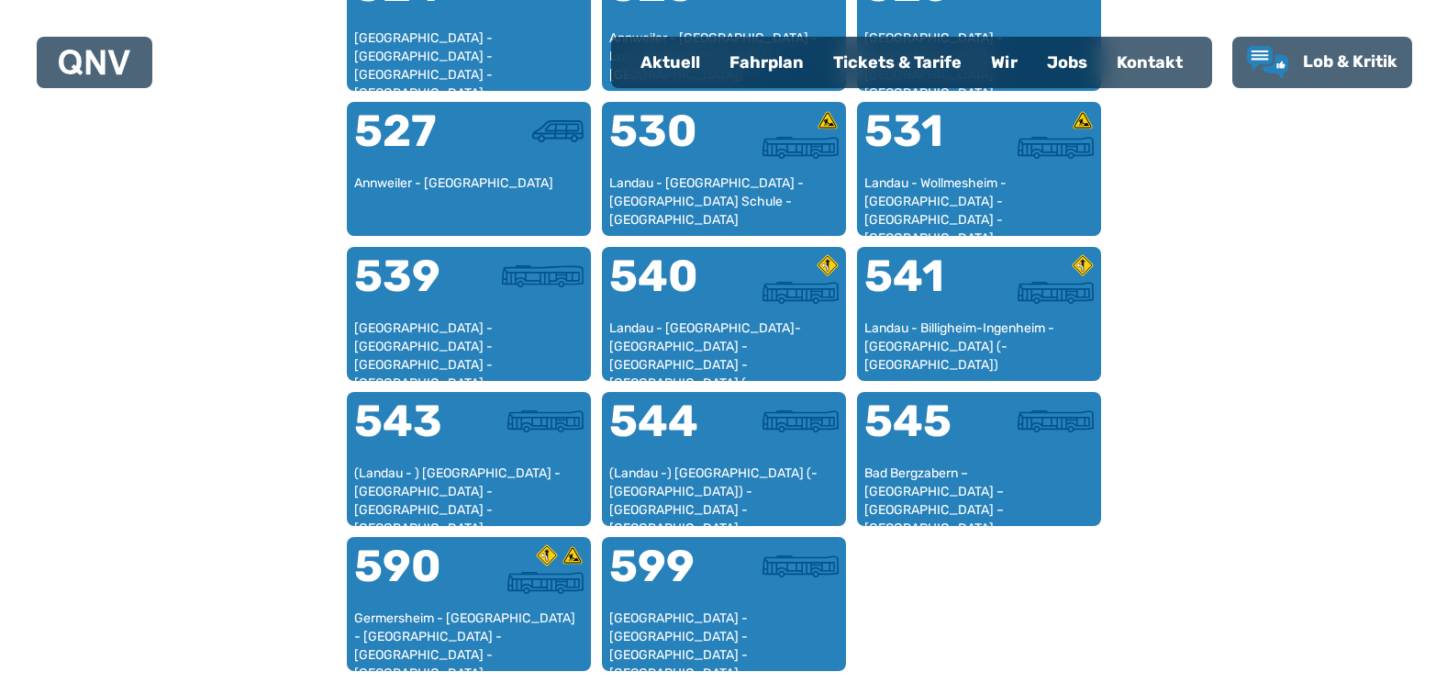
scroll to position [1600, 0]
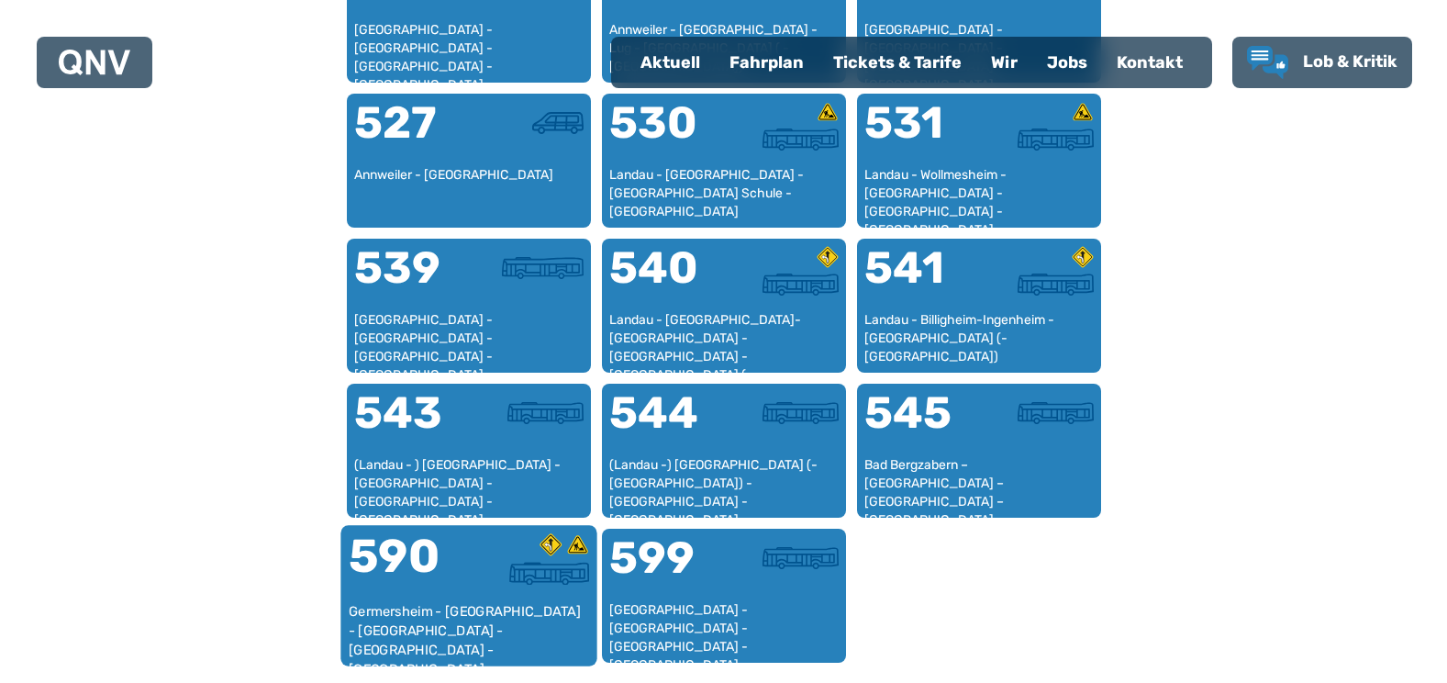
click at [373, 602] on div "Germersheim - [GEOGRAPHIC_DATA] - [GEOGRAPHIC_DATA] - [GEOGRAPHIC_DATA] - [GEOG…" at bounding box center [468, 630] width 241 height 56
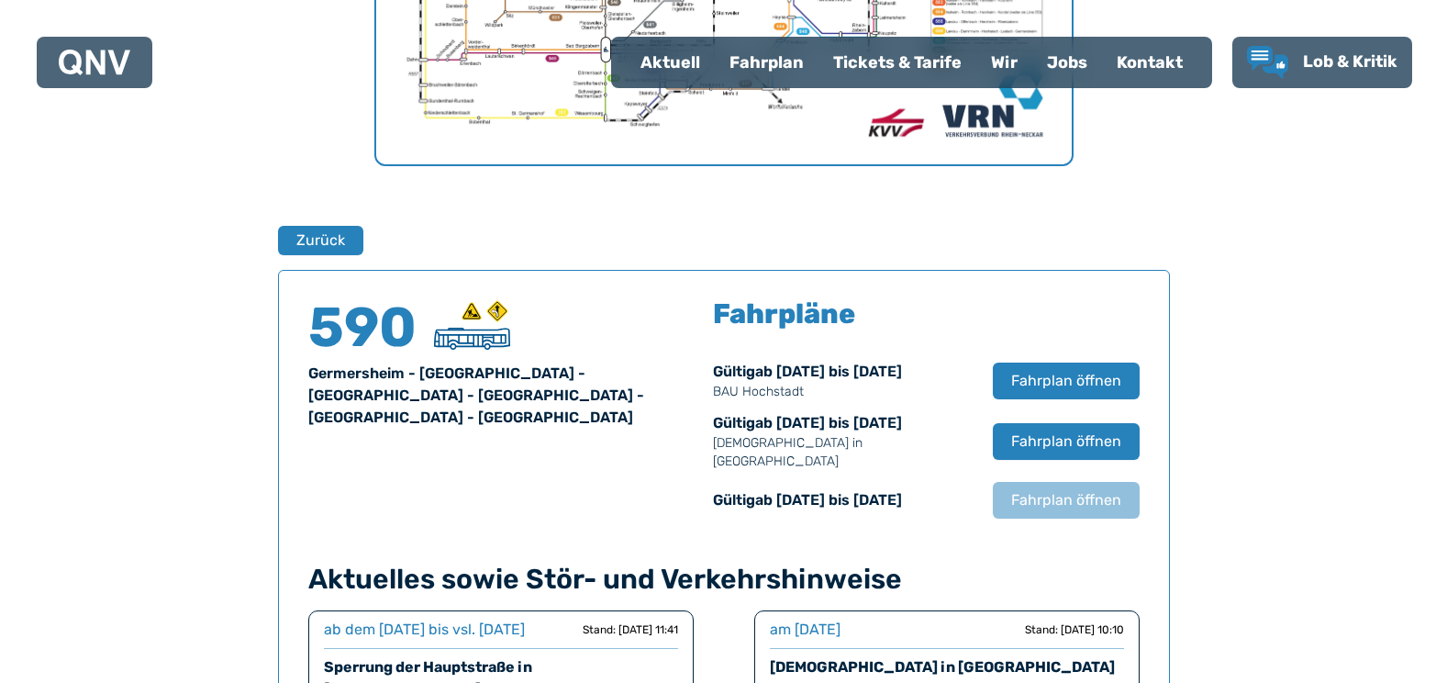
scroll to position [1026, 0]
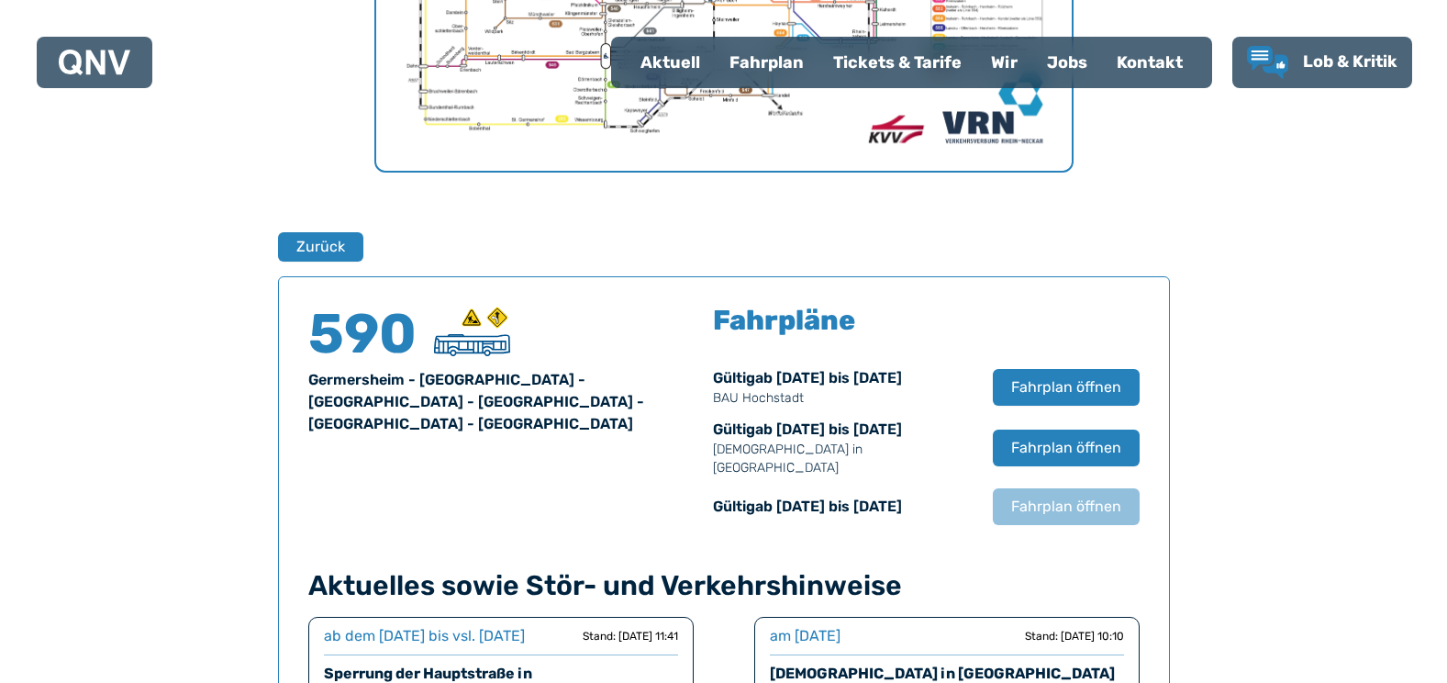
click at [332, 337] on h4 "590" at bounding box center [363, 334] width 110 height 55
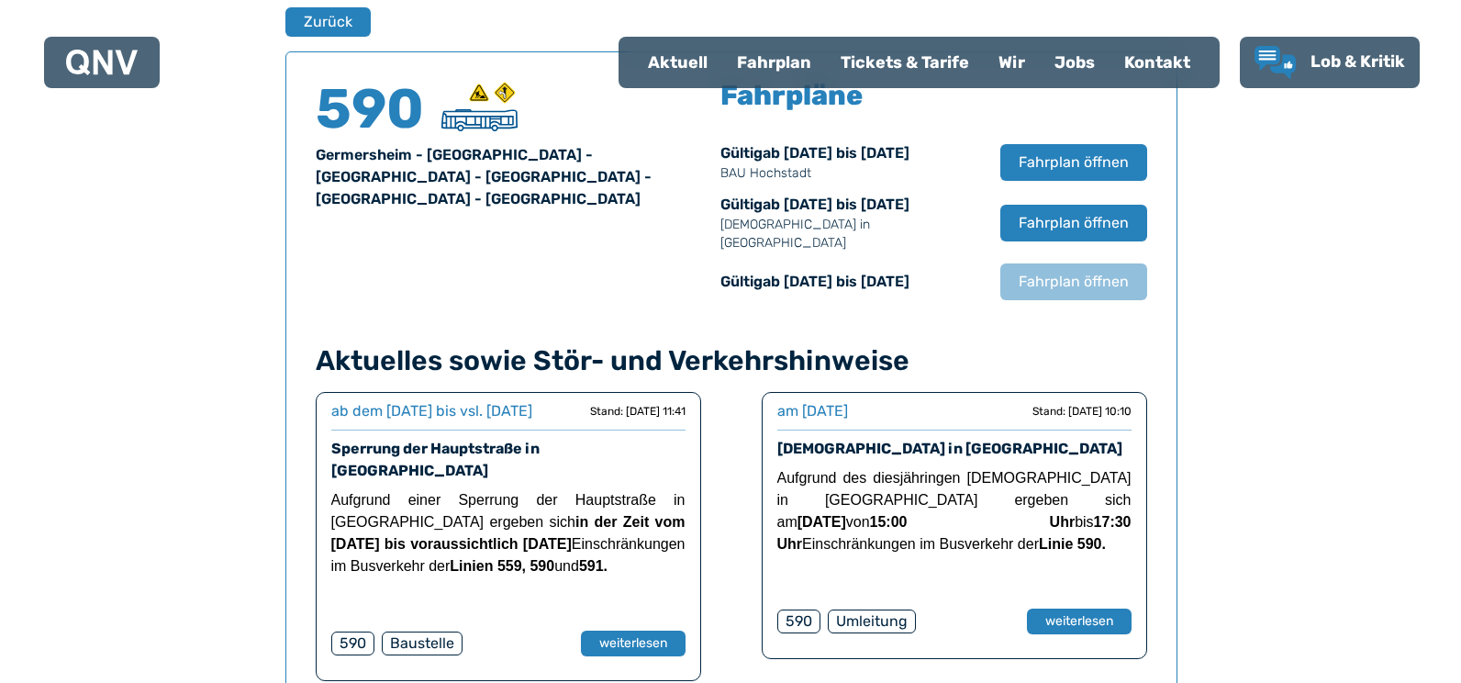
scroll to position [1255, 0]
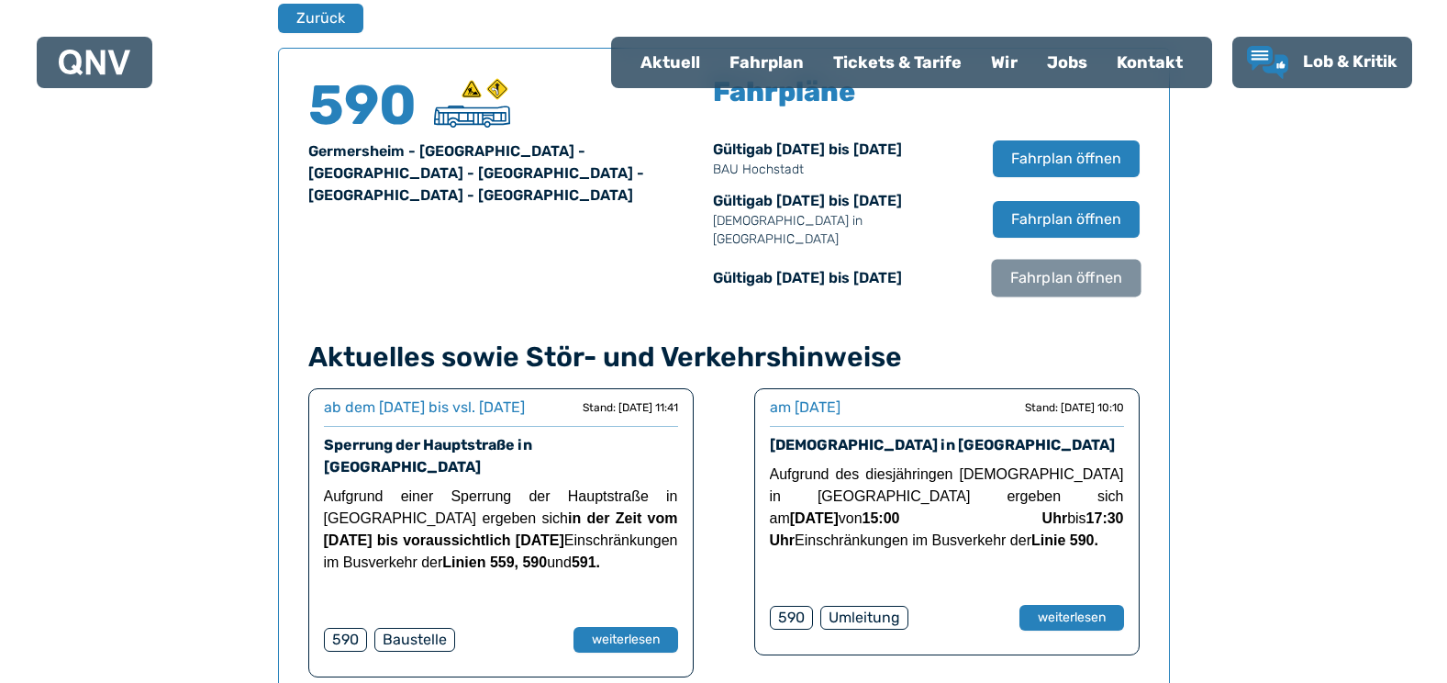
click at [1081, 267] on span "Fahrplan öffnen" at bounding box center [1066, 278] width 112 height 22
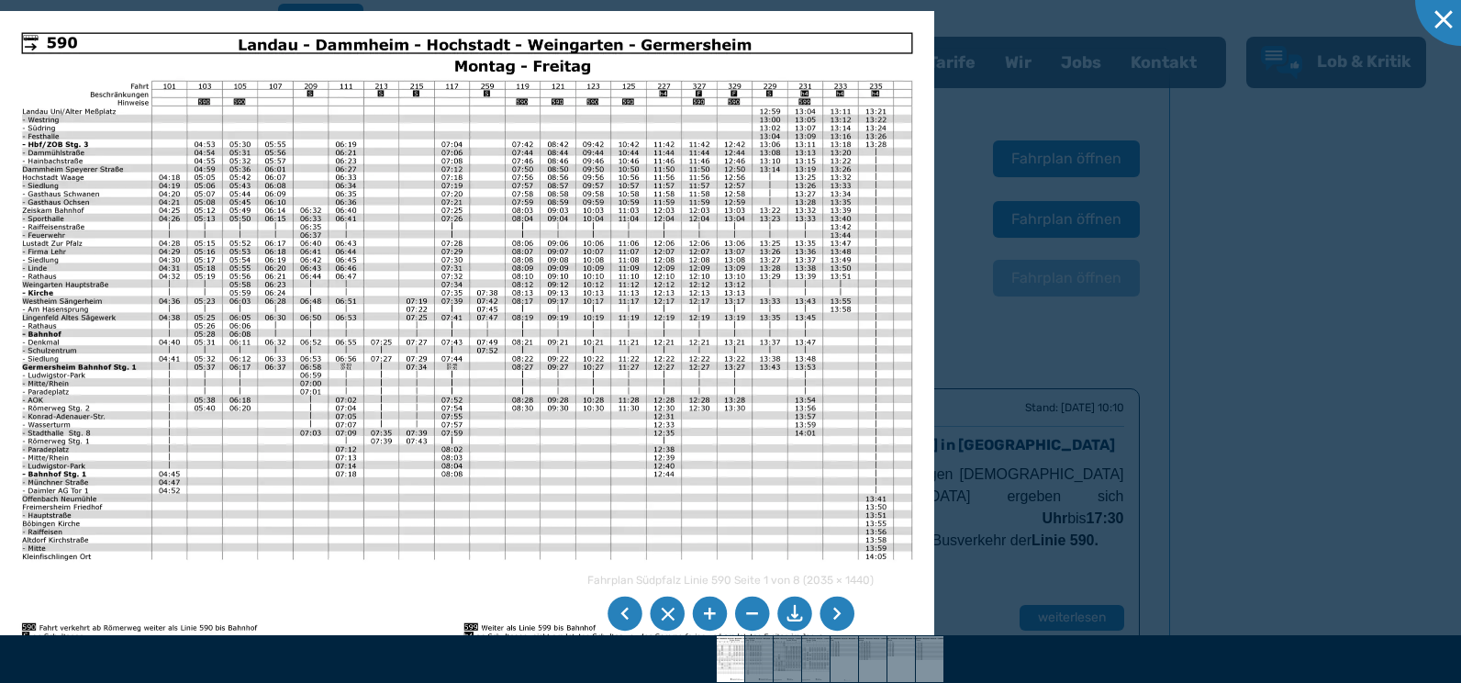
click at [854, 619] on li at bounding box center [837, 614] width 35 height 35
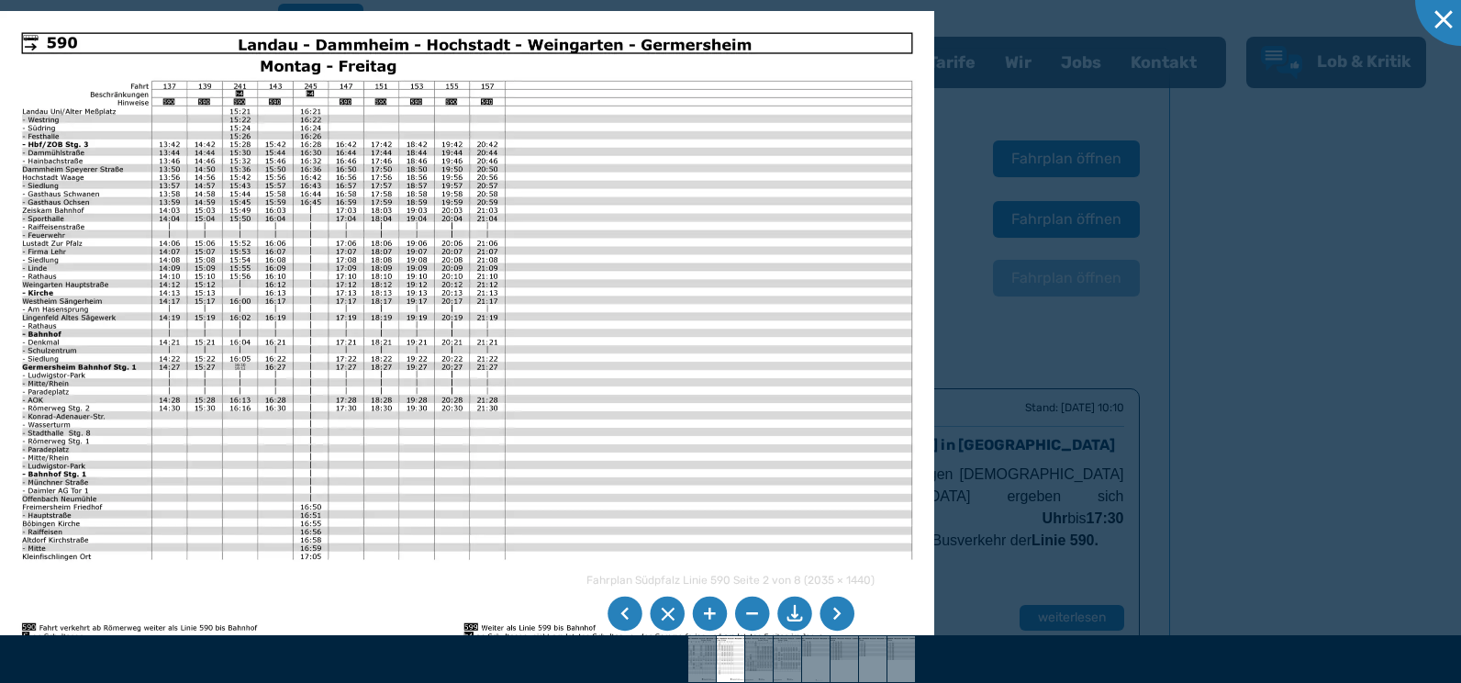
click at [854, 619] on li at bounding box center [837, 614] width 35 height 35
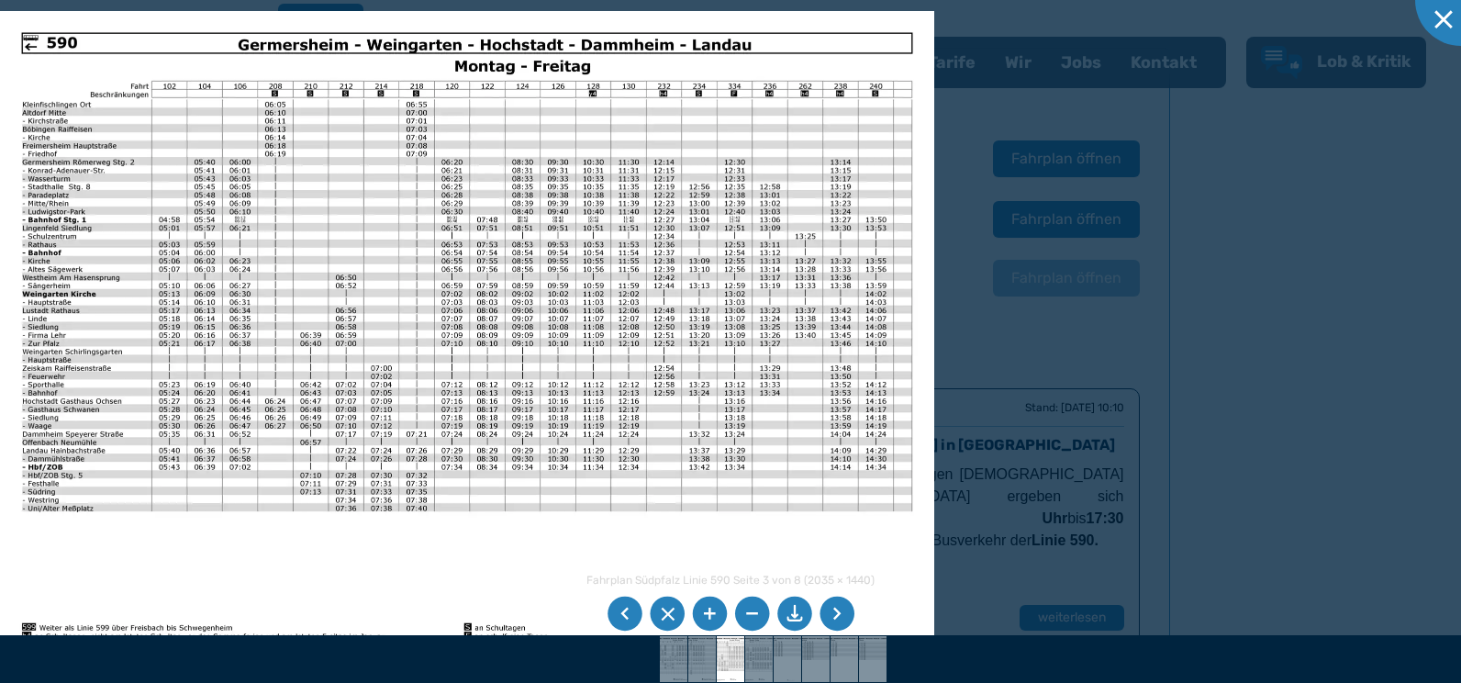
click at [845, 621] on li at bounding box center [837, 614] width 35 height 35
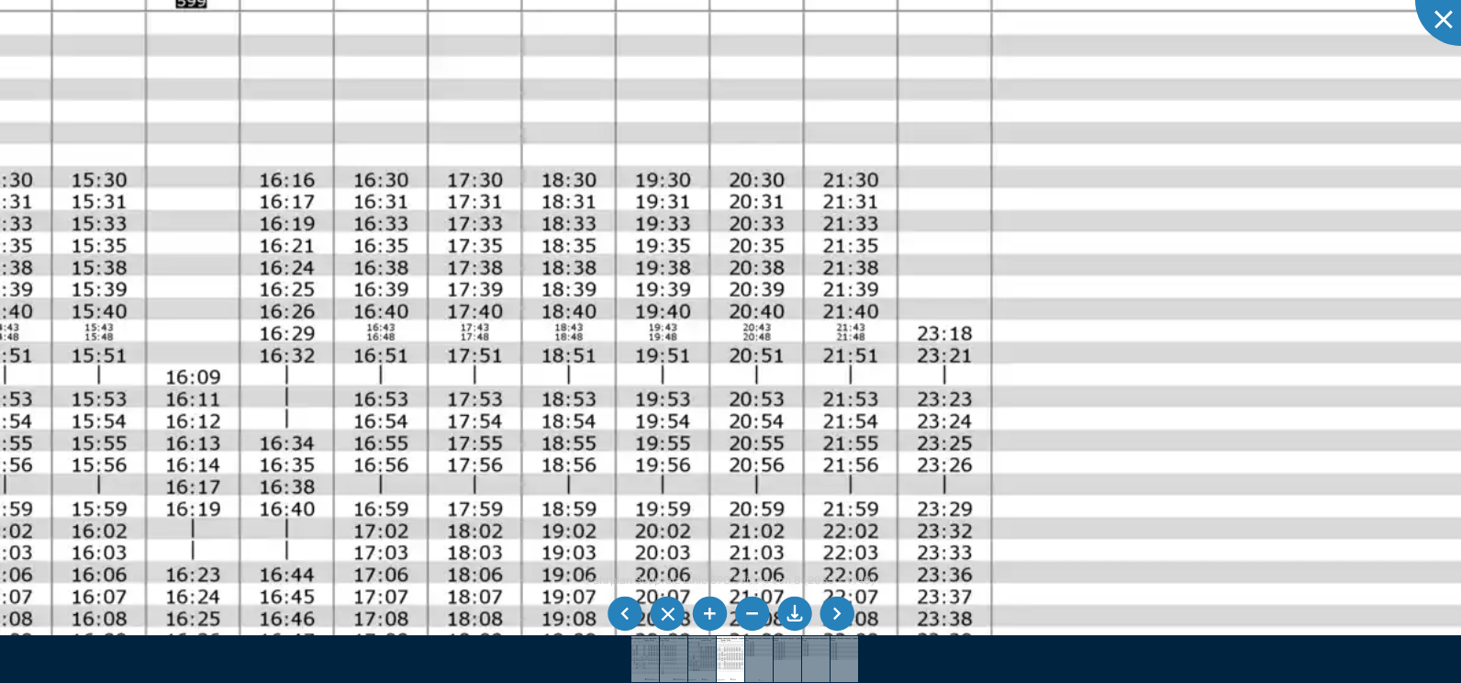
click at [405, 382] on img at bounding box center [515, 639] width 2486 height 1760
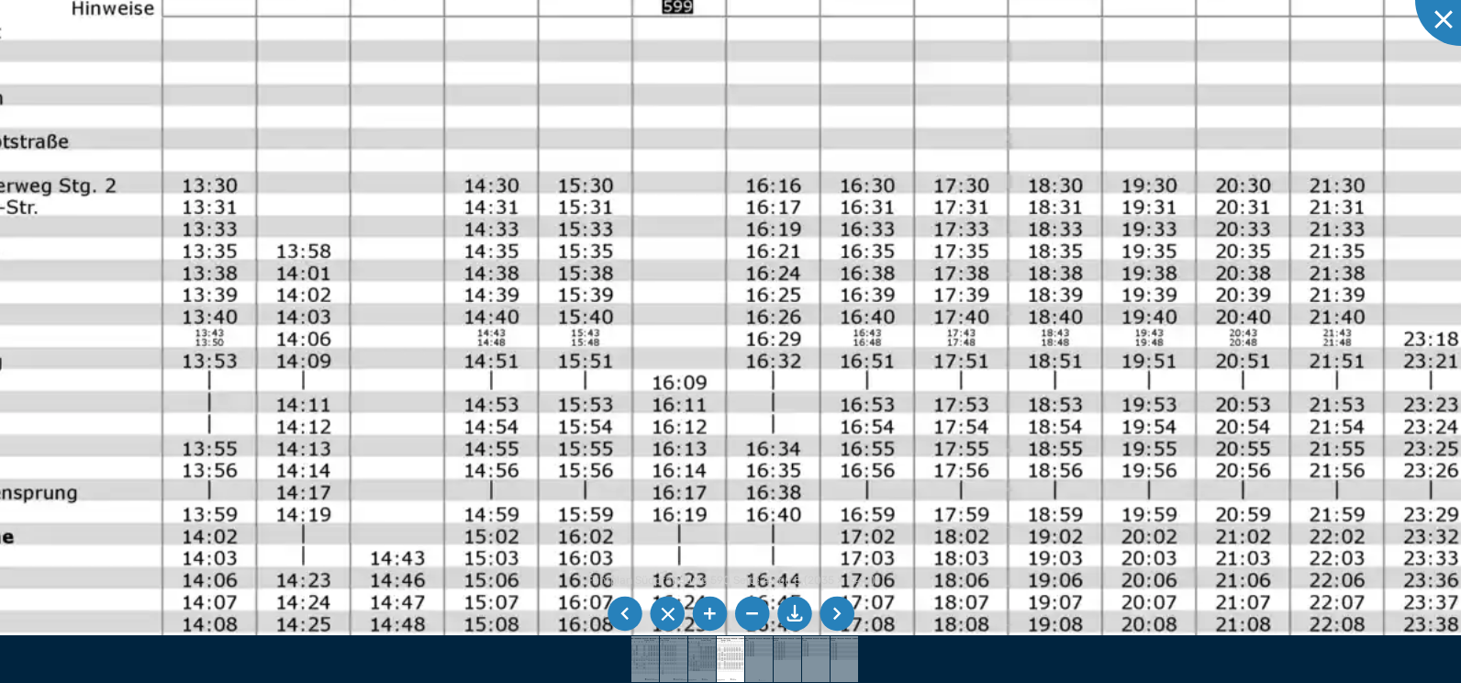
click at [712, 356] on img at bounding box center [1002, 644] width 2486 height 1760
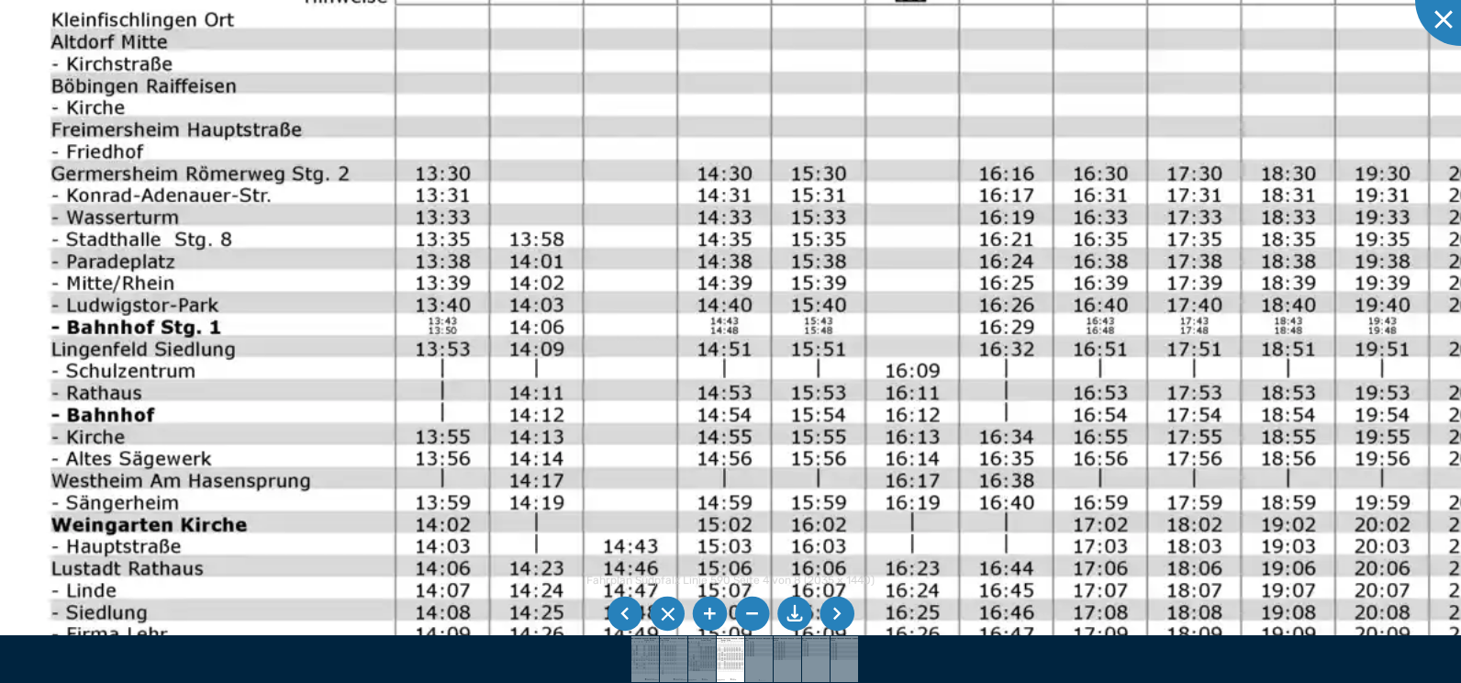
click at [910, 333] on img at bounding box center [1235, 632] width 2486 height 1760
click at [998, 334] on img at bounding box center [1236, 633] width 2486 height 1760
drag, startPoint x: 991, startPoint y: 407, endPoint x: 917, endPoint y: 692, distance: 295.0
